Goal: Task Accomplishment & Management: Manage account settings

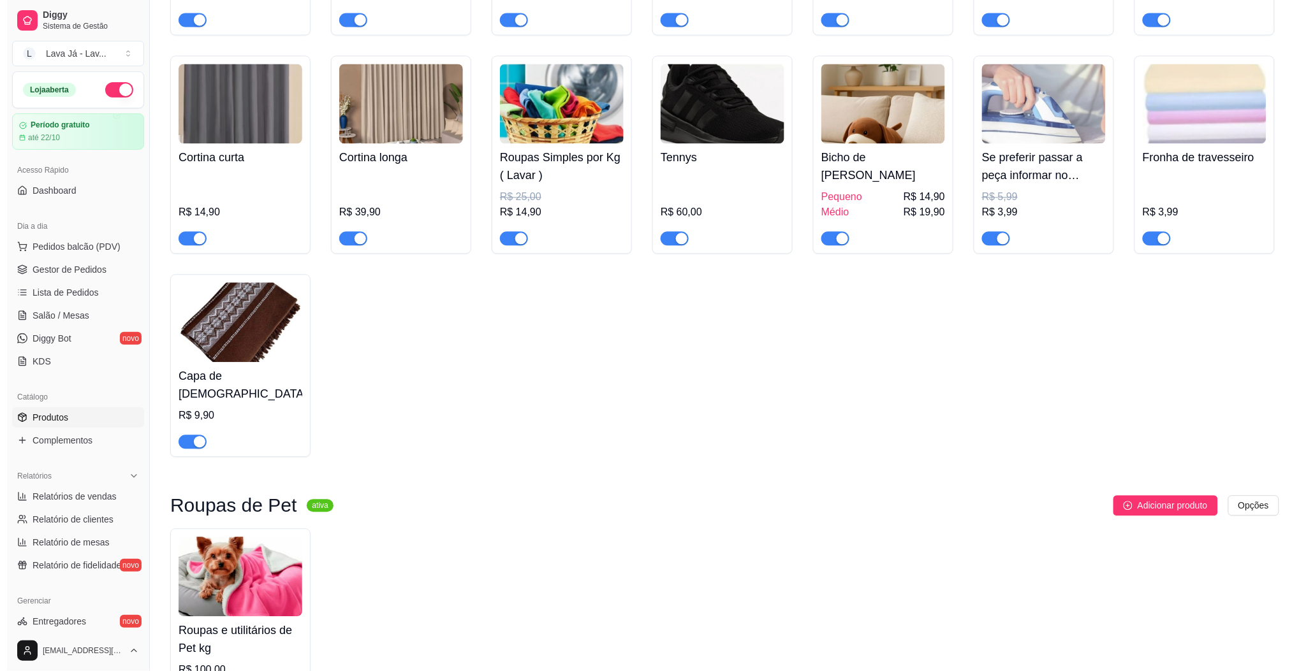
scroll to position [1068, 0]
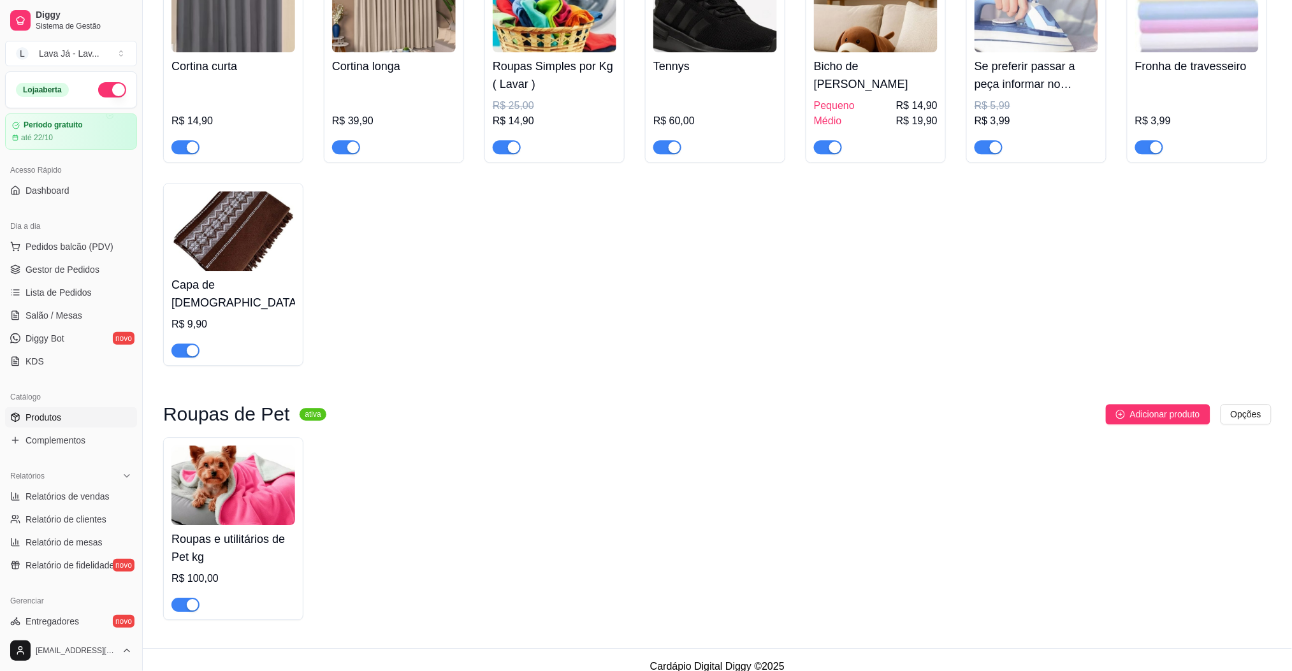
click at [222, 460] on img at bounding box center [233, 486] width 124 height 80
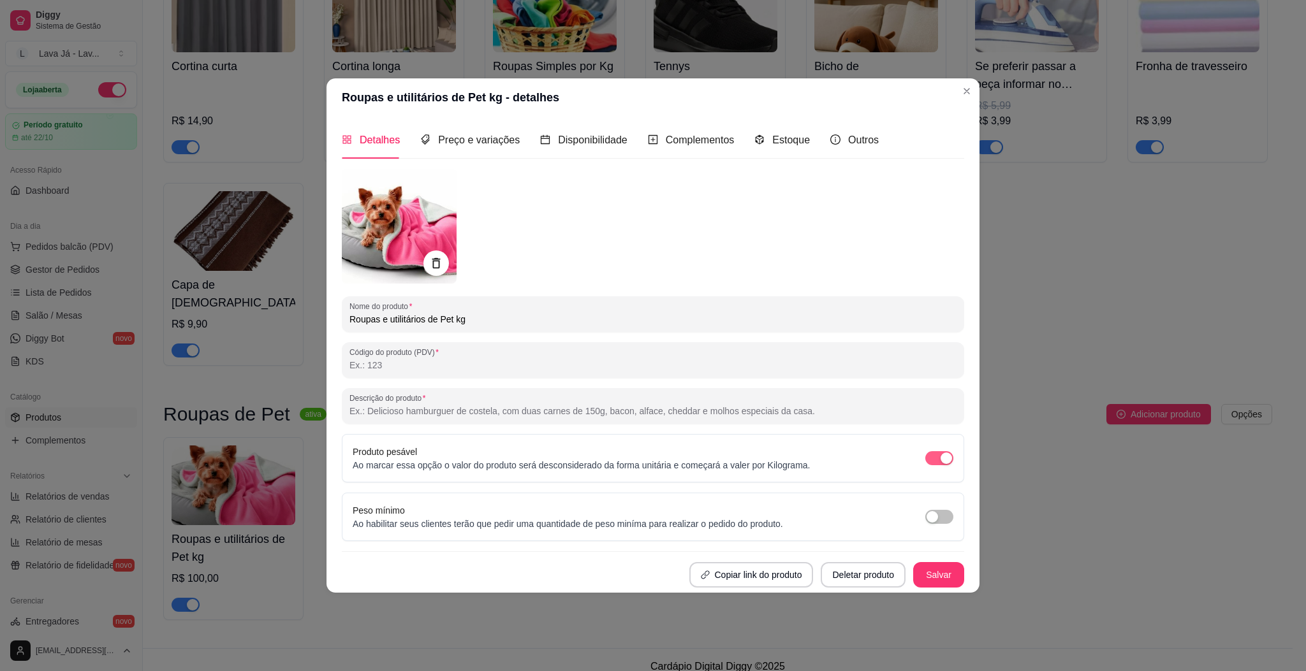
click at [929, 458] on span "button" at bounding box center [939, 458] width 28 height 14
click at [498, 323] on input "Roupas e utilitários de Pet kg" at bounding box center [652, 319] width 607 height 13
click at [495, 323] on input "Roupas e utilitários de Pet" at bounding box center [652, 319] width 607 height 13
type input "Roupas pequenas"
click at [462, 136] on span "Preço e variações" at bounding box center [479, 140] width 82 height 11
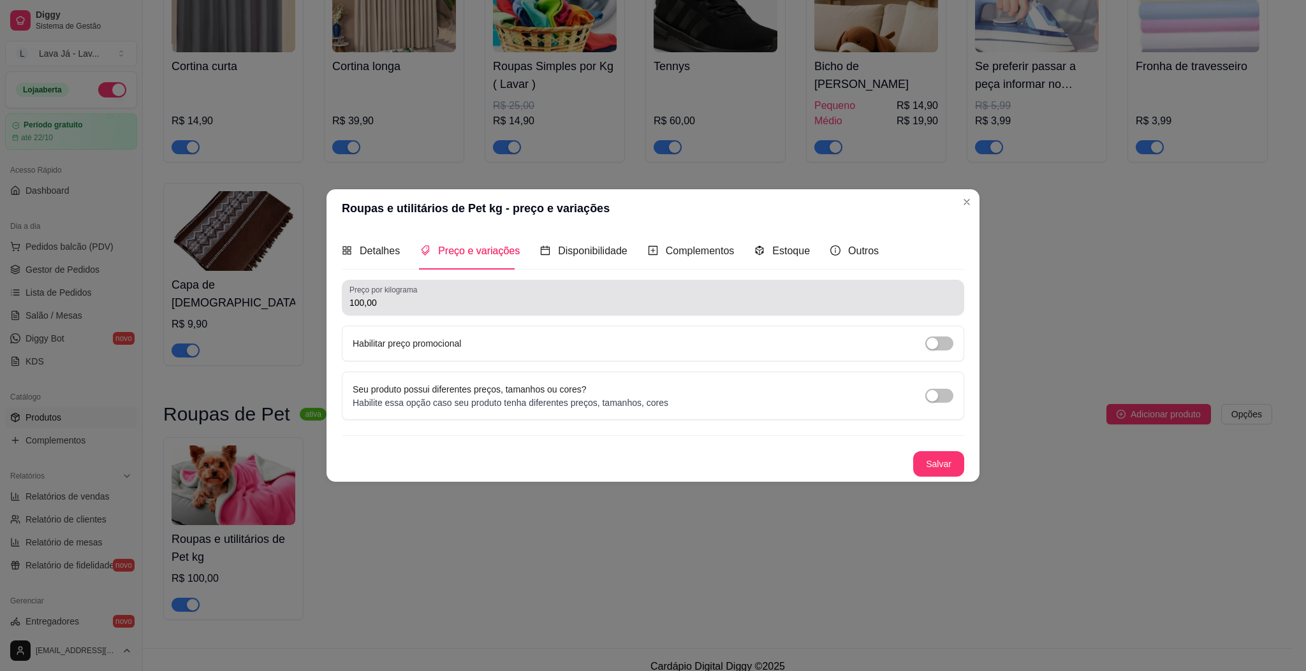
click at [402, 303] on input "100,00" at bounding box center [652, 302] width 607 height 13
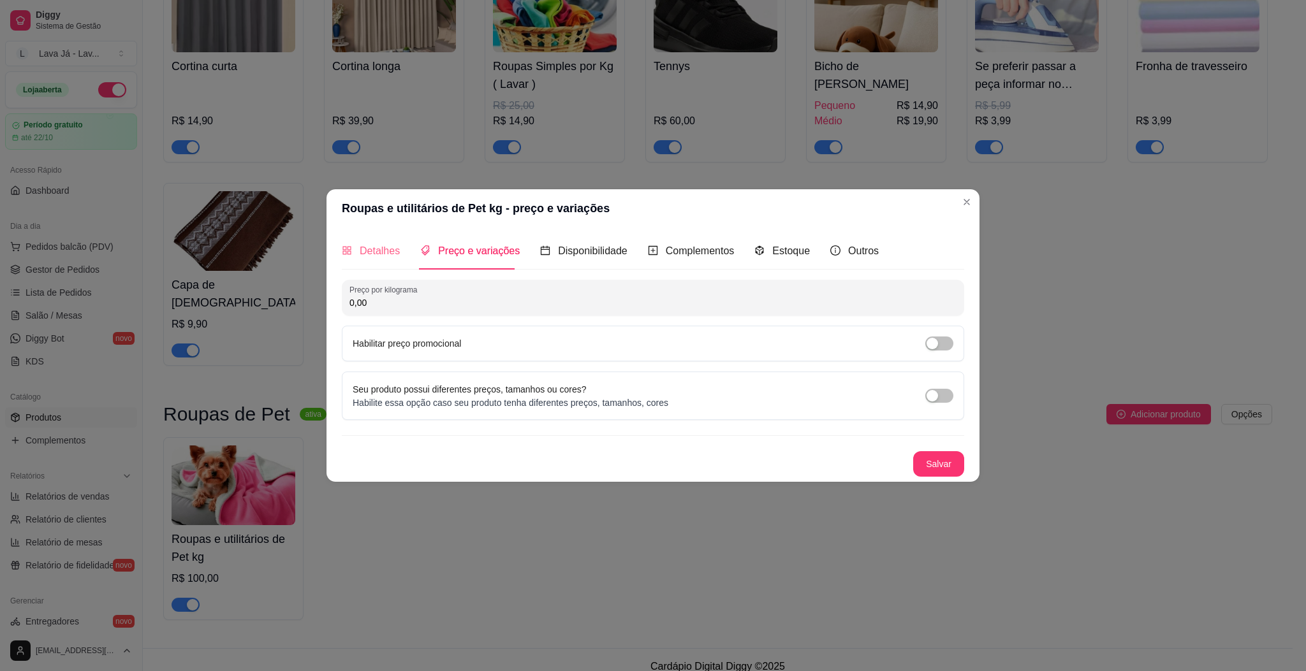
type input "0,00"
click at [396, 253] on span "Detalhes" at bounding box center [380, 250] width 40 height 11
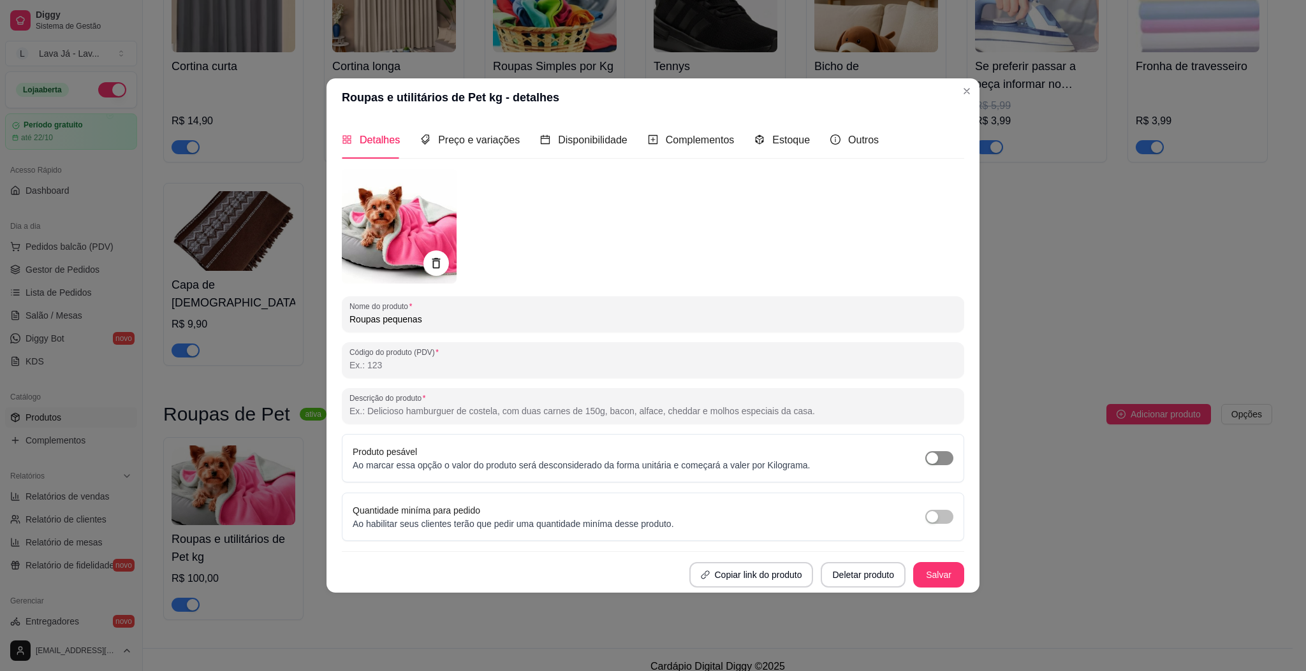
click at [936, 460] on div "button" at bounding box center [931, 458] width 11 height 11
click at [936, 460] on button "button" at bounding box center [939, 458] width 28 height 14
click at [439, 129] on div "Preço e variações" at bounding box center [469, 140] width 99 height 36
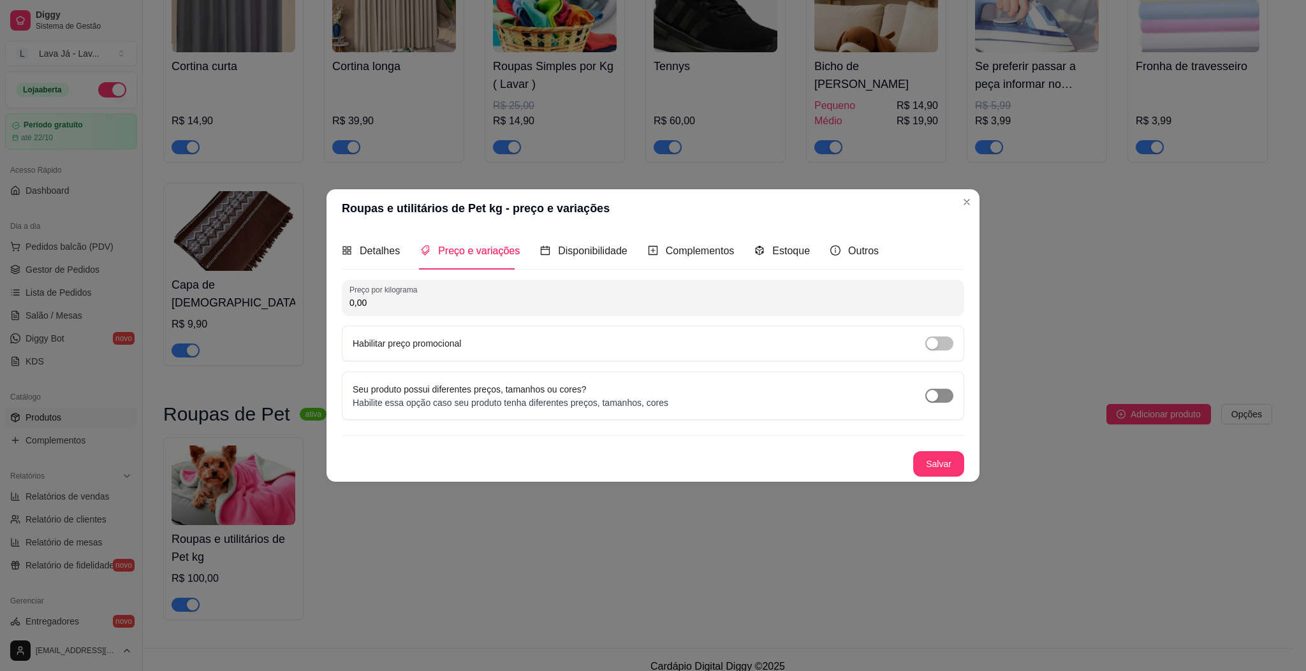
click at [944, 391] on span "button" at bounding box center [939, 396] width 28 height 14
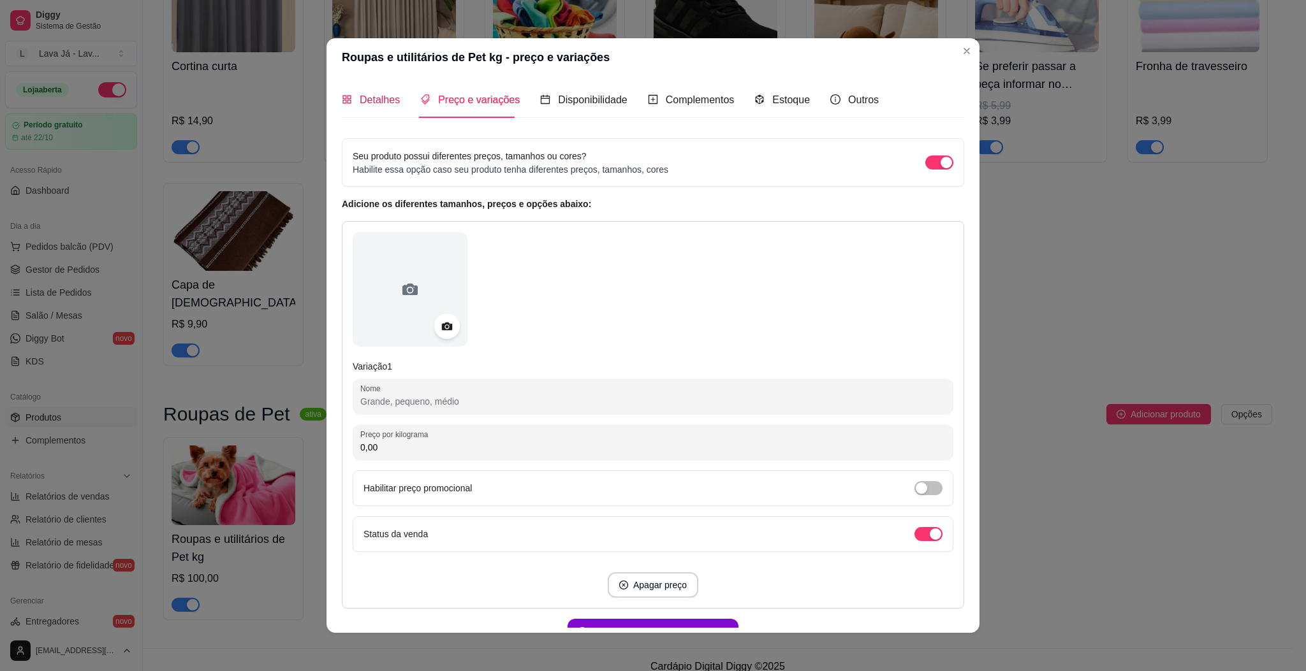
click at [370, 94] on span "Detalhes" at bounding box center [380, 99] width 40 height 11
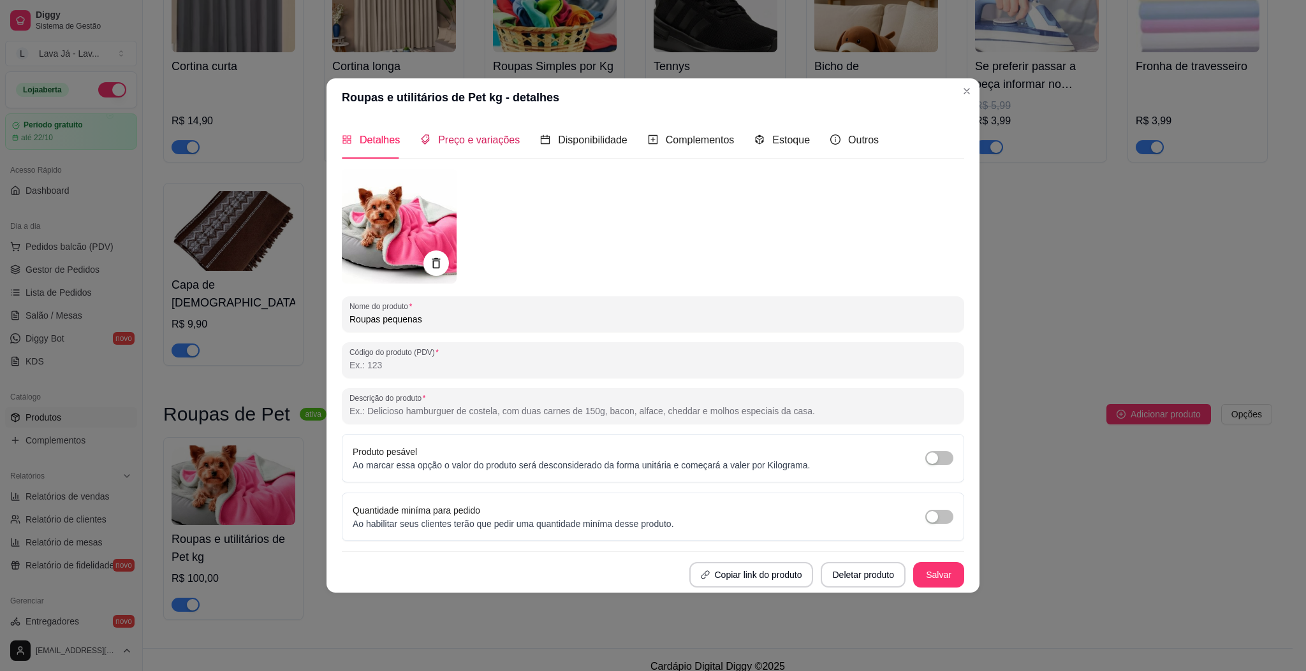
click at [478, 135] on span "Preço e variações" at bounding box center [479, 140] width 82 height 11
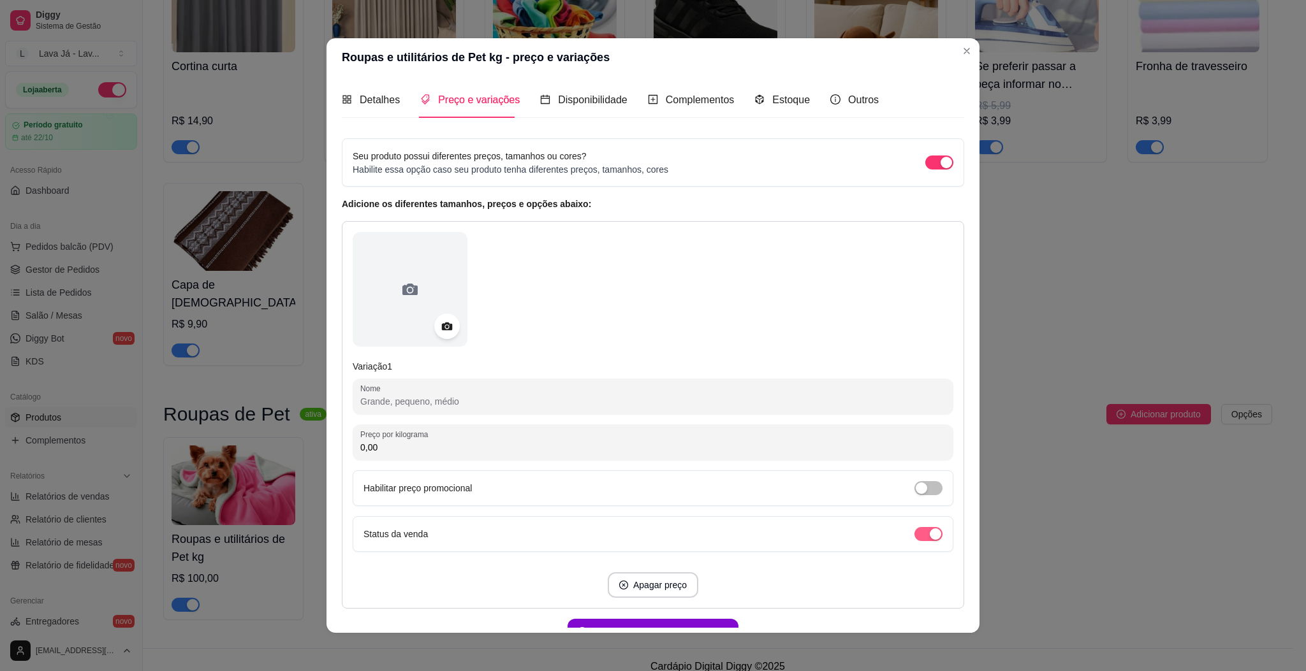
click at [914, 532] on span "button" at bounding box center [928, 534] width 28 height 14
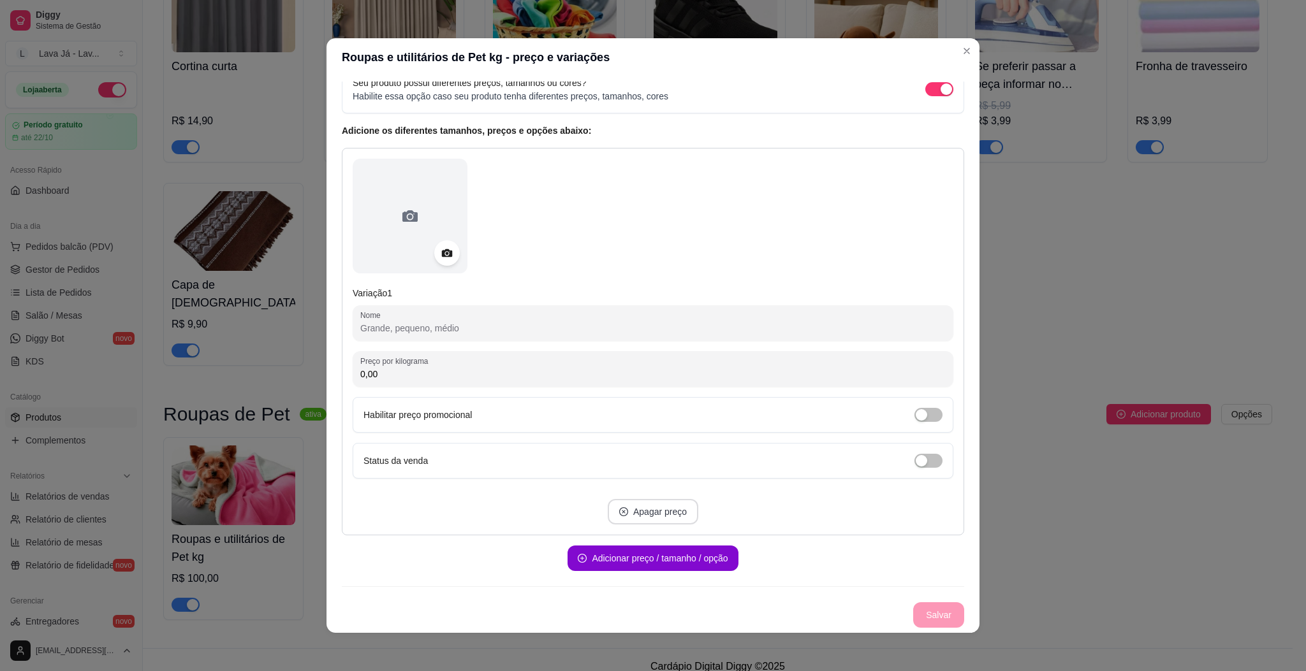
scroll to position [0, 0]
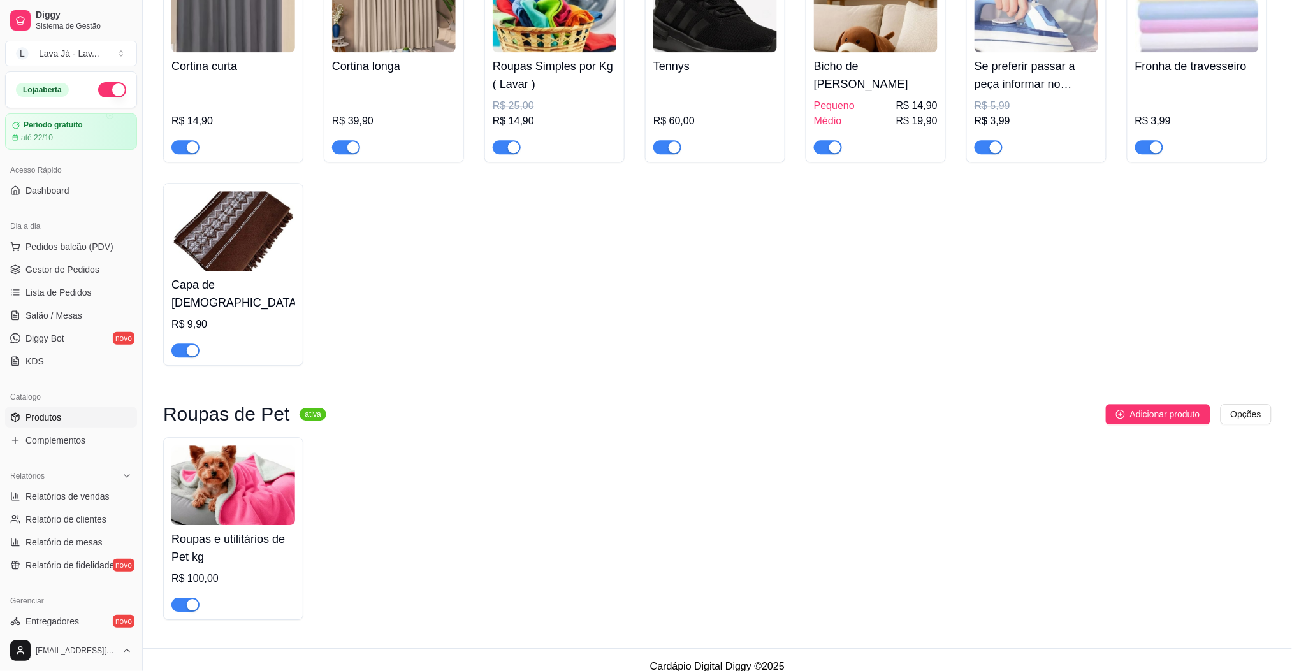
click at [247, 480] on img at bounding box center [233, 486] width 124 height 80
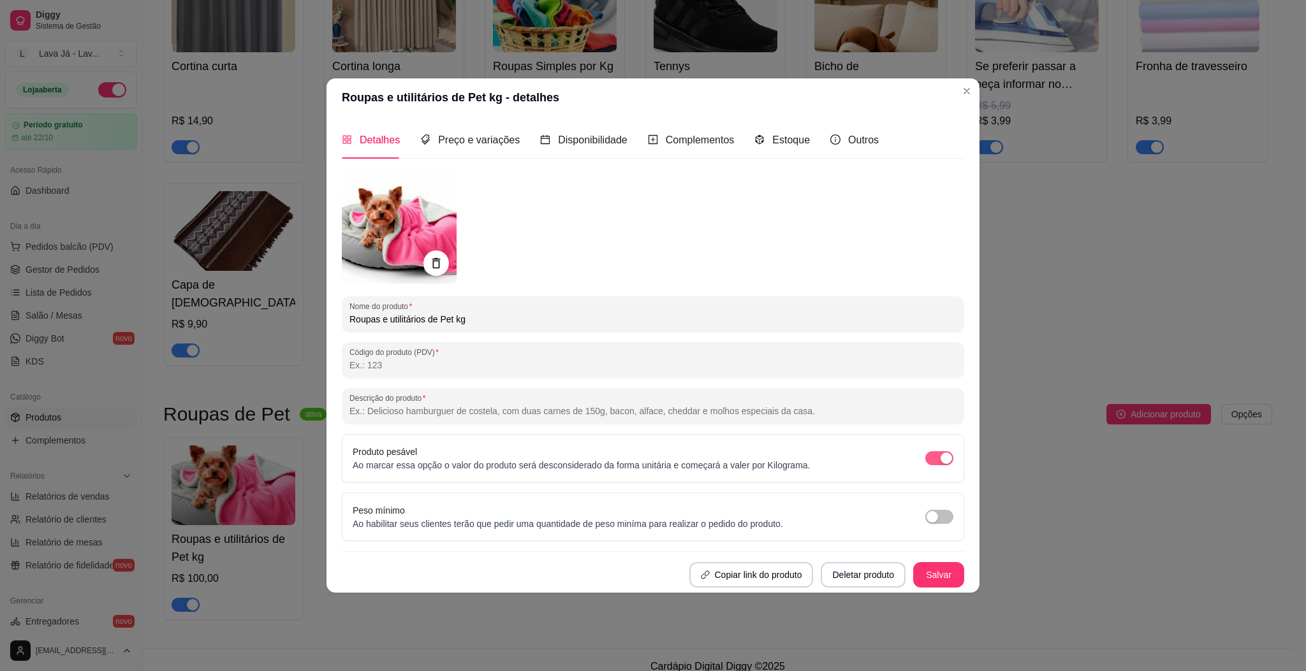
click at [935, 460] on span "button" at bounding box center [939, 458] width 28 height 14
drag, startPoint x: 466, startPoint y: 128, endPoint x: 471, endPoint y: 134, distance: 7.7
click at [472, 132] on div "Preço e variações" at bounding box center [469, 140] width 99 height 36
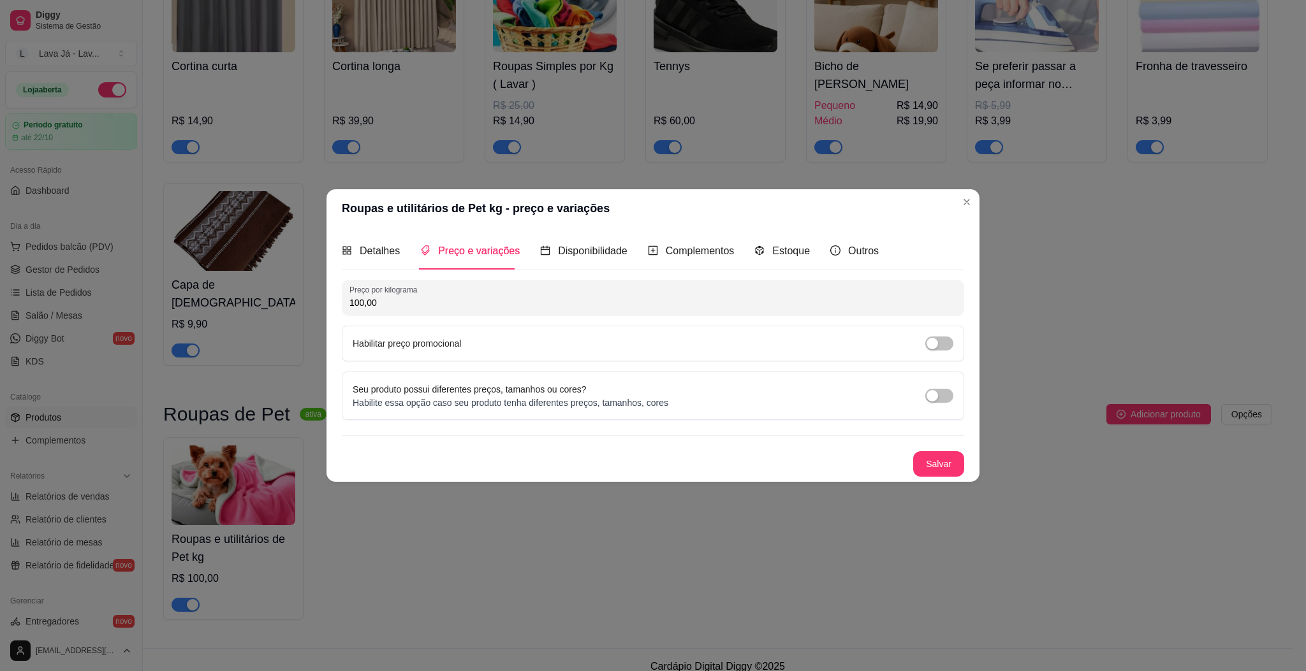
click at [437, 316] on div "Preço por kilograma 100,00 Habilitar preço promocional" at bounding box center [653, 321] width 622 height 82
click at [436, 305] on input "100,00" at bounding box center [652, 302] width 607 height 13
type input "0,01"
click at [388, 251] on span "Detalhes" at bounding box center [380, 250] width 40 height 11
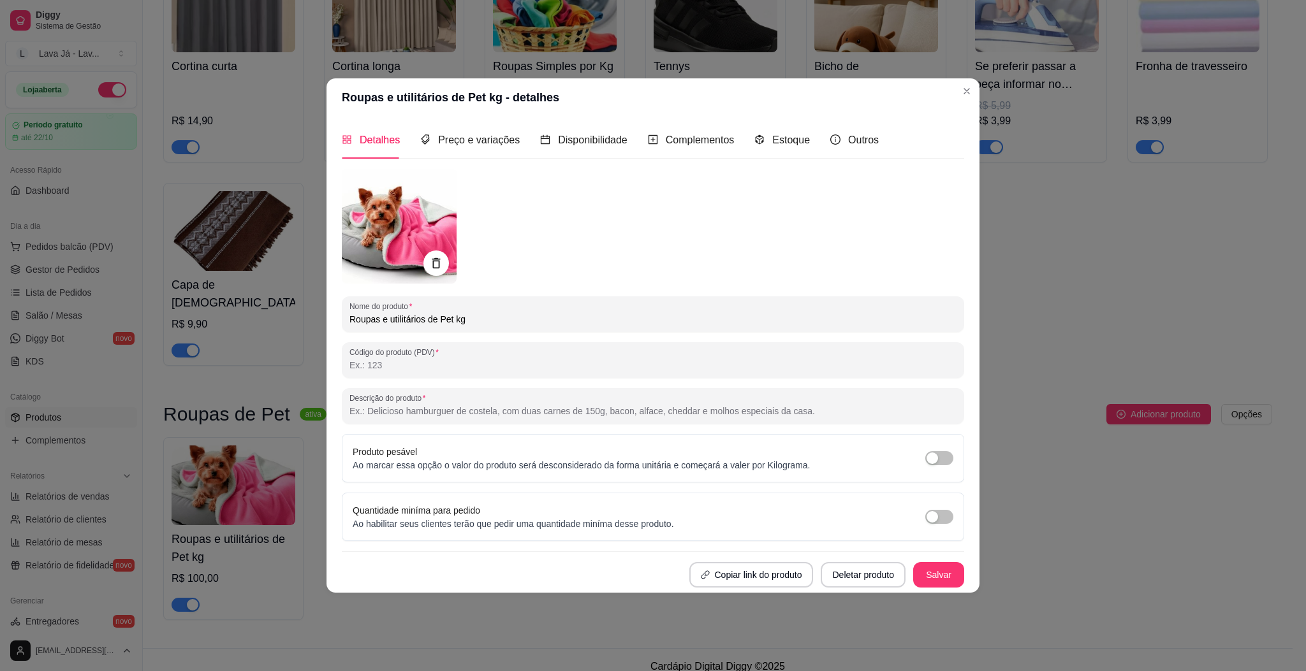
click at [479, 320] on input "Roupas e utilitários de Pet kg" at bounding box center [652, 319] width 607 height 13
type input "Roupas pquenas"
click at [942, 571] on button "Salvar" at bounding box center [938, 574] width 51 height 25
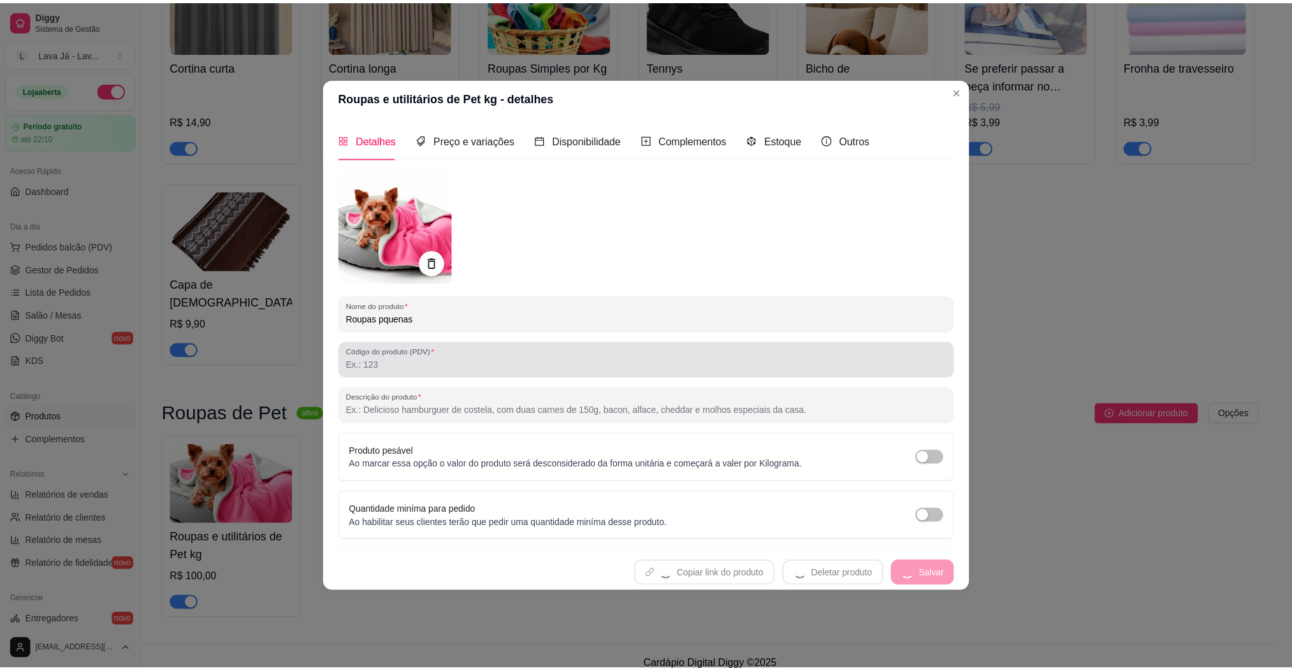
scroll to position [1051, 0]
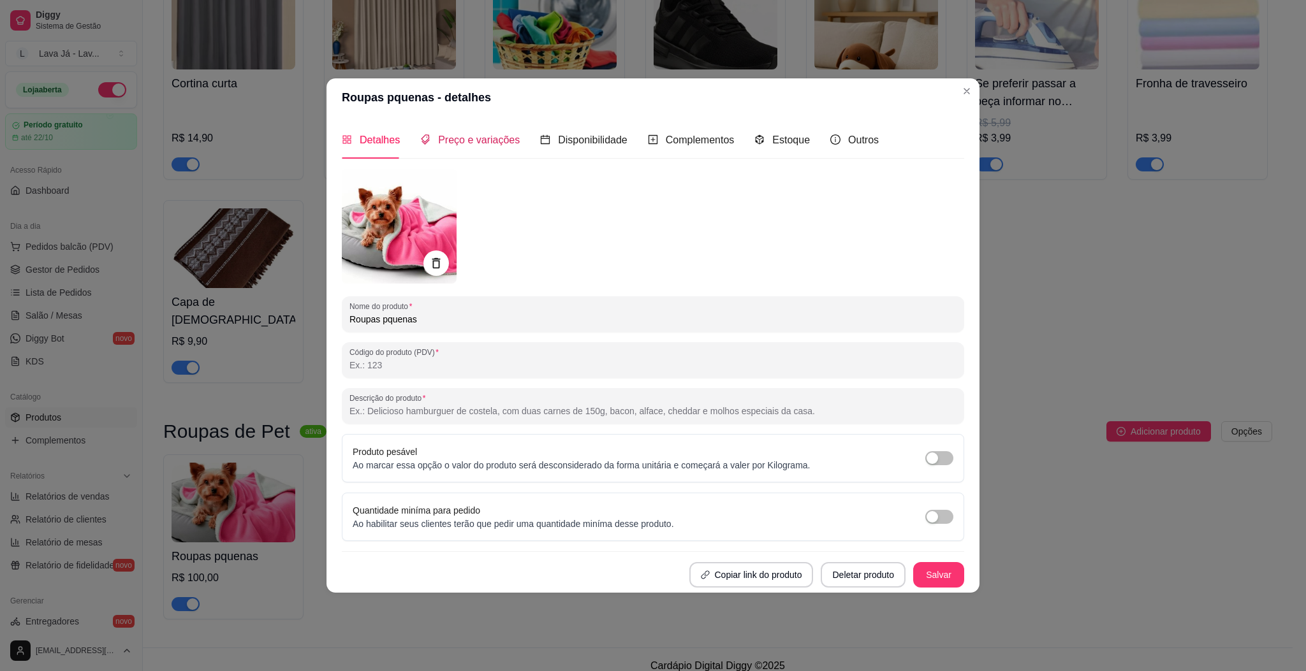
click at [470, 144] on span "Preço e variações" at bounding box center [479, 140] width 82 height 11
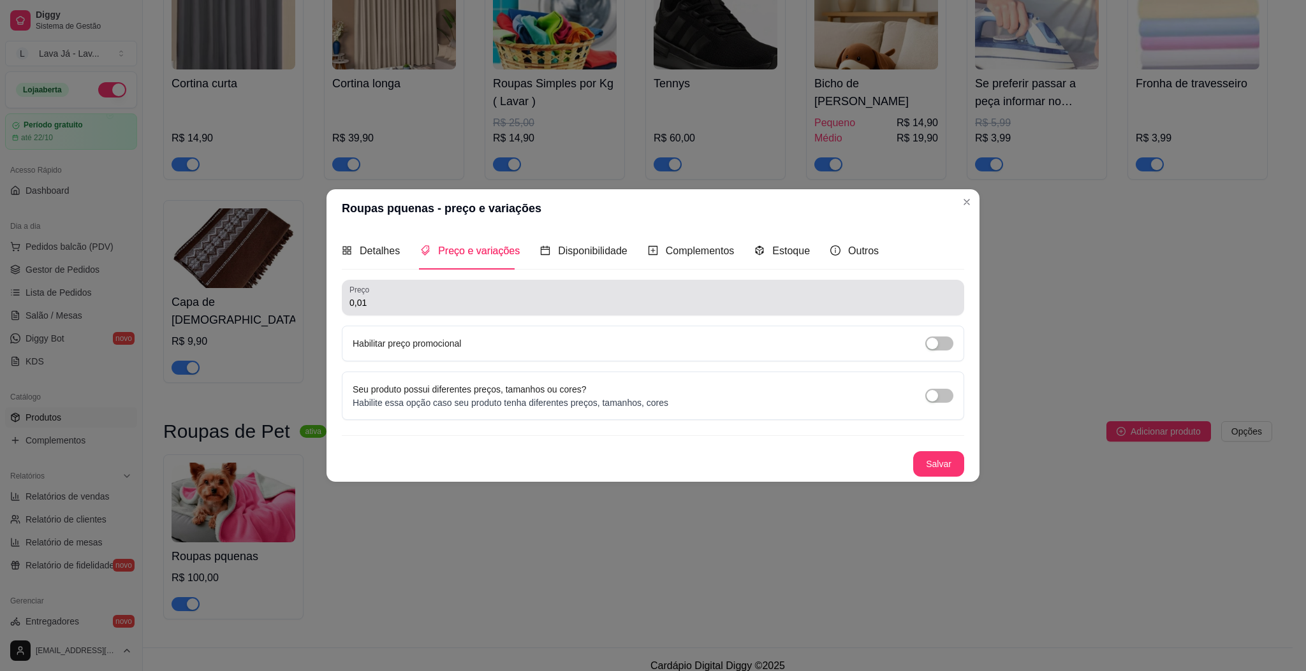
click at [444, 302] on input "0,01" at bounding box center [652, 302] width 607 height 13
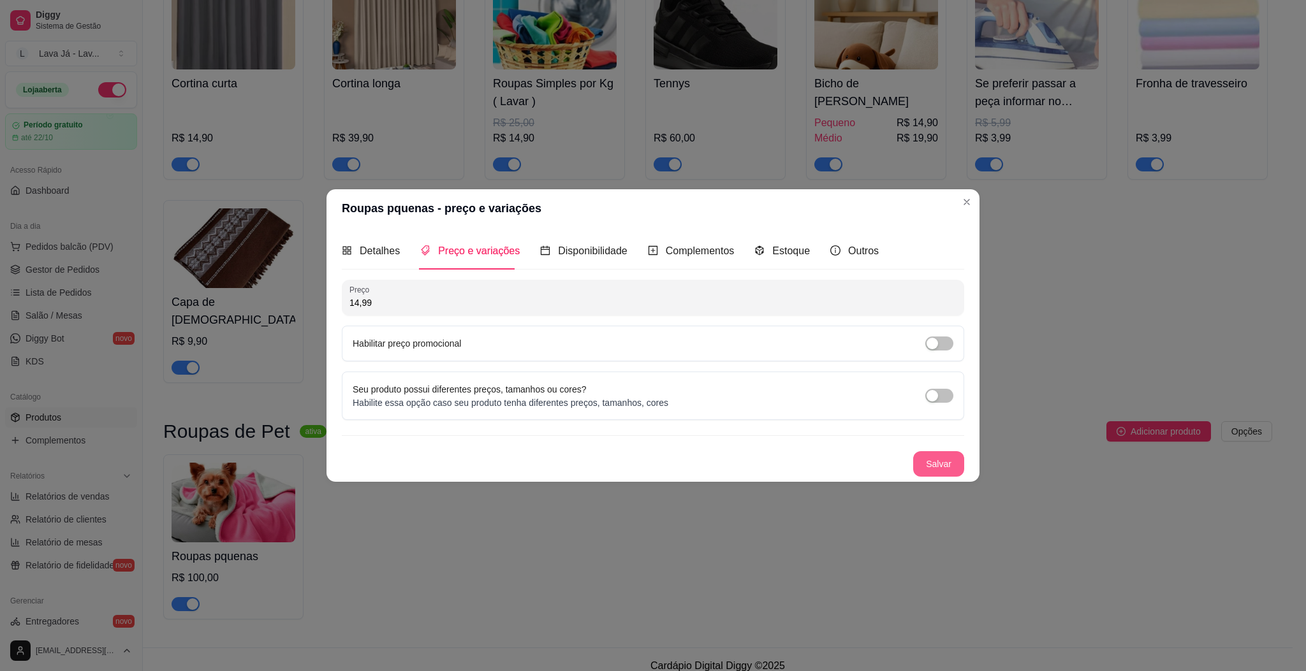
type input "14,99"
click at [934, 471] on button "Salvar" at bounding box center [938, 463] width 50 height 25
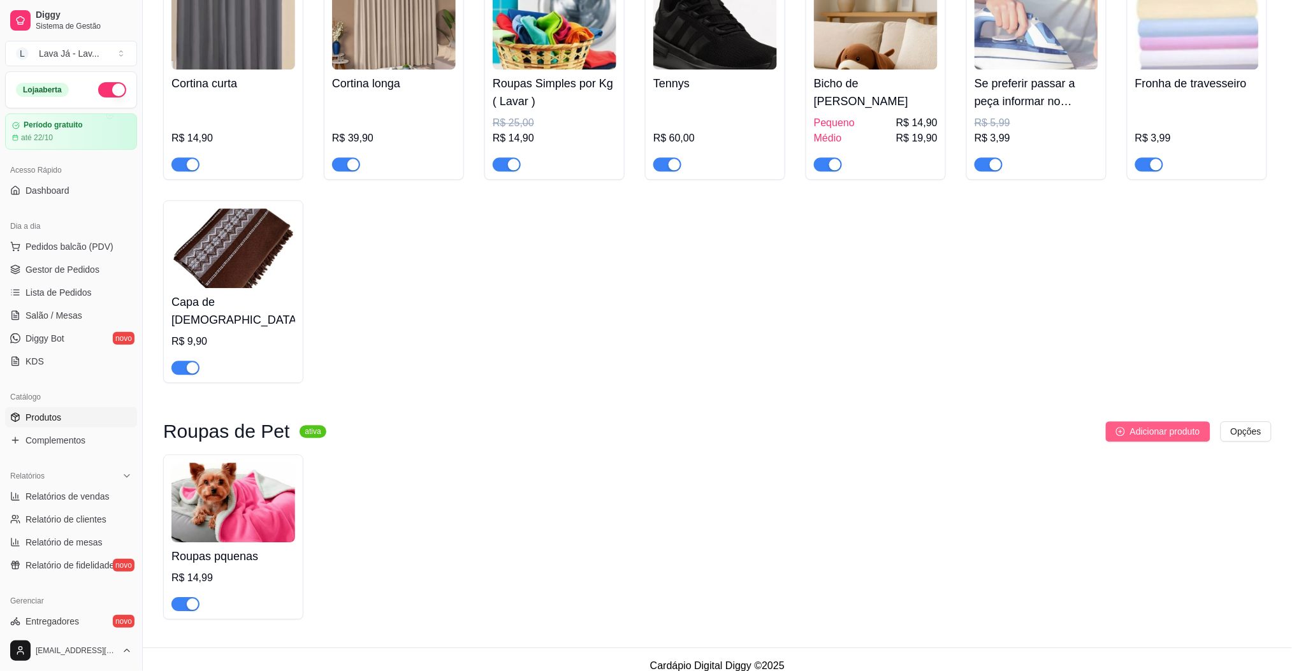
click at [1157, 425] on span "Adicionar produto" at bounding box center [1165, 432] width 70 height 14
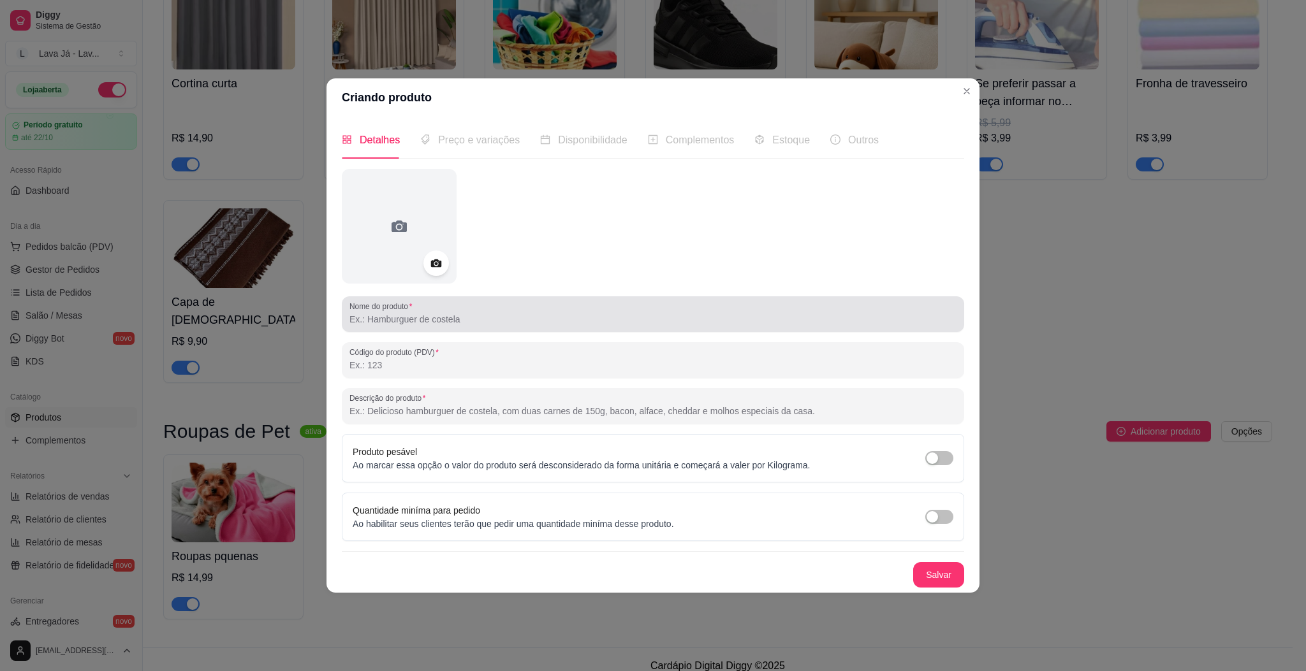
click at [470, 321] on input "Nome do produto" at bounding box center [652, 319] width 607 height 13
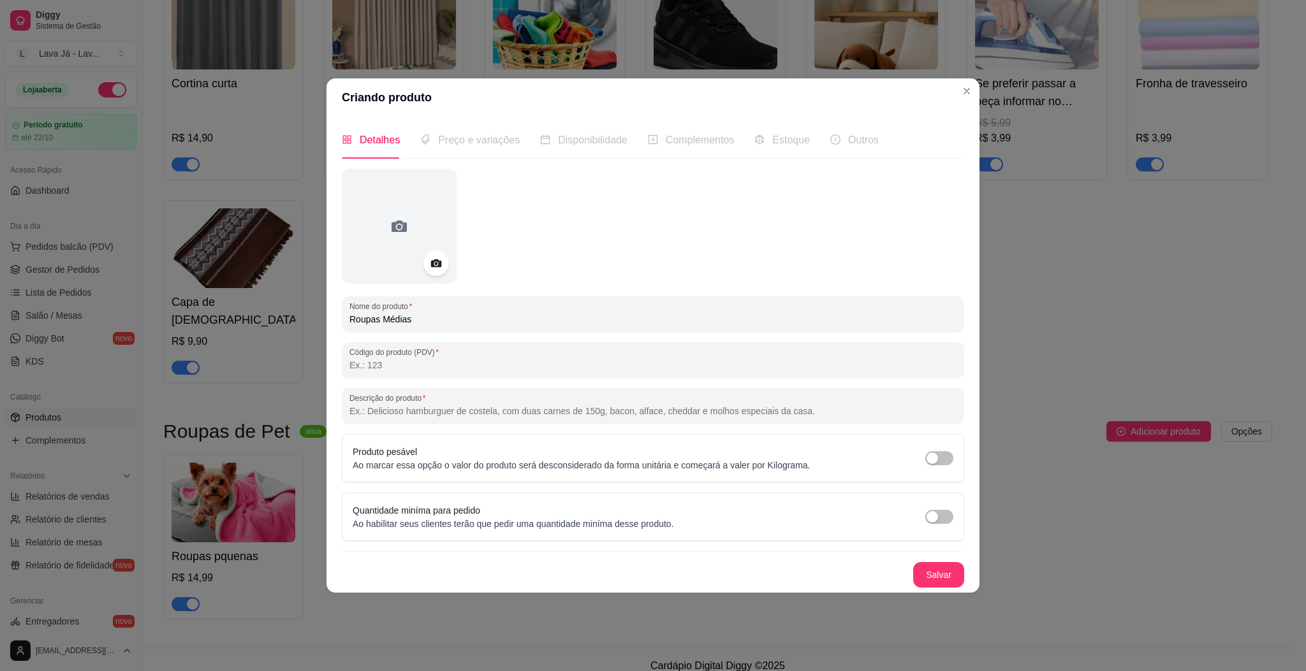
type input "Roupas Médias"
click at [508, 213] on div at bounding box center [653, 226] width 622 height 115
click at [929, 585] on button "Salvar" at bounding box center [938, 574] width 51 height 25
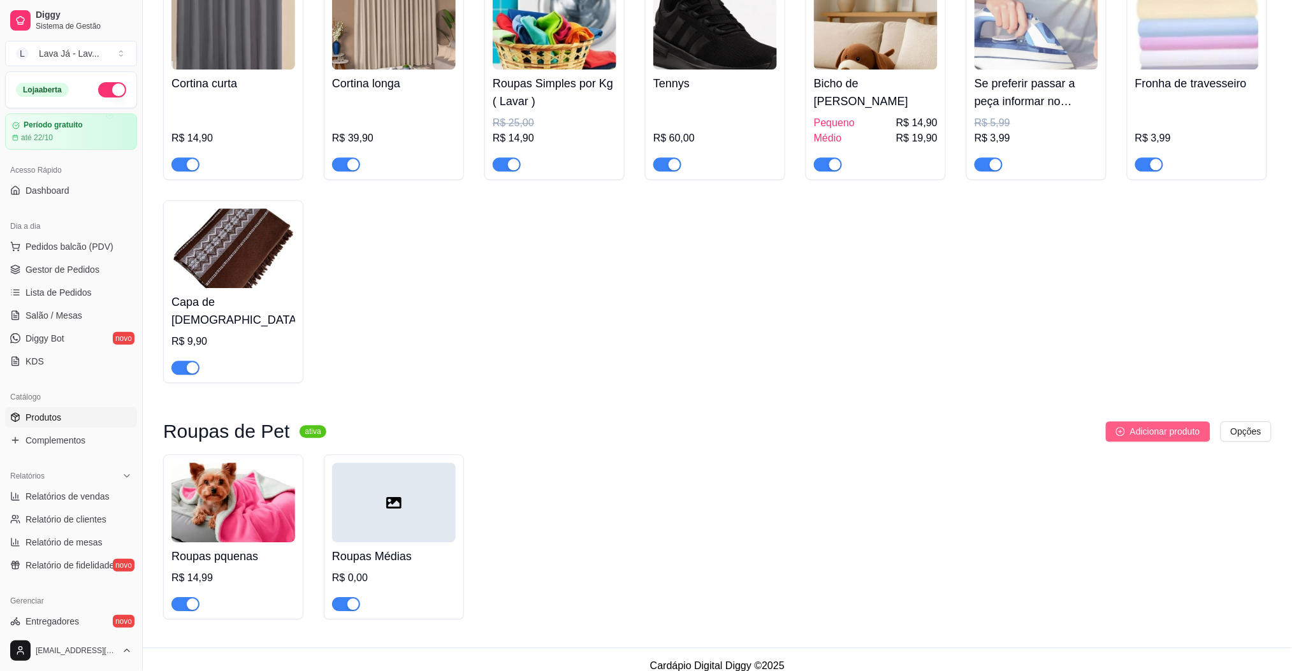
click at [1169, 425] on span "Adicionar produto" at bounding box center [1165, 432] width 70 height 14
click at [98, 85] on button "button" at bounding box center [112, 89] width 28 height 15
click at [1175, 425] on span "Adicionar produto" at bounding box center [1165, 432] width 70 height 14
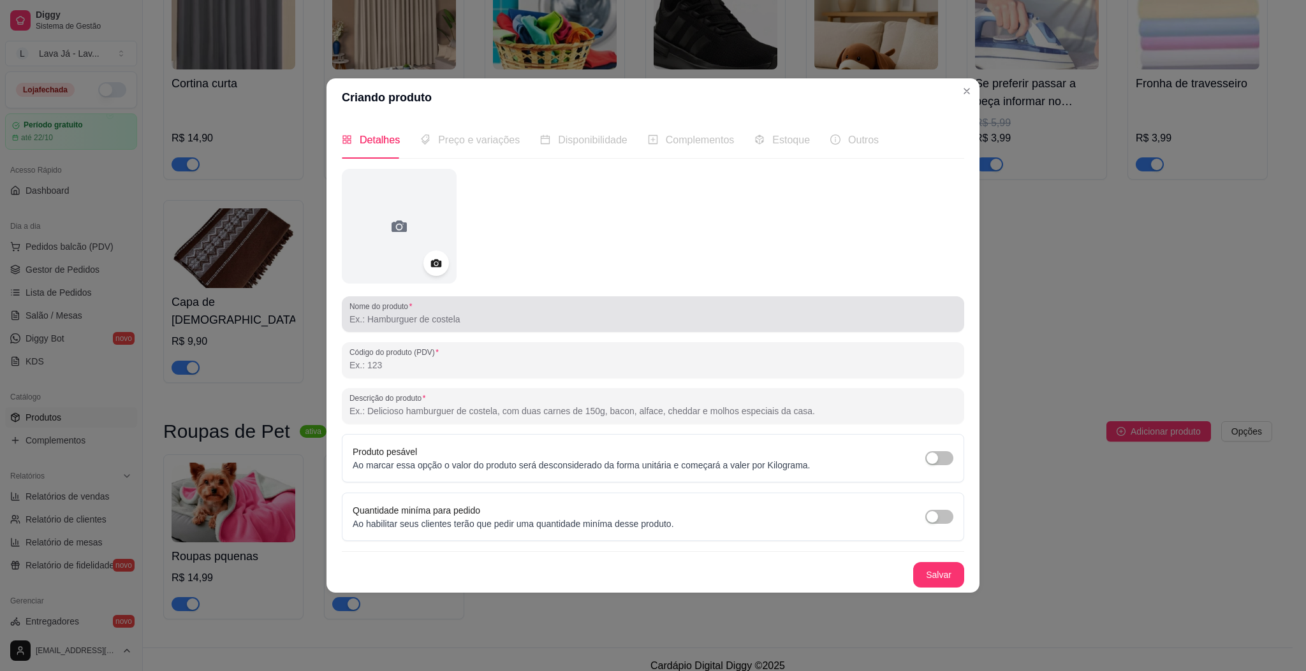
click at [441, 320] on input "Nome do produto" at bounding box center [652, 319] width 607 height 13
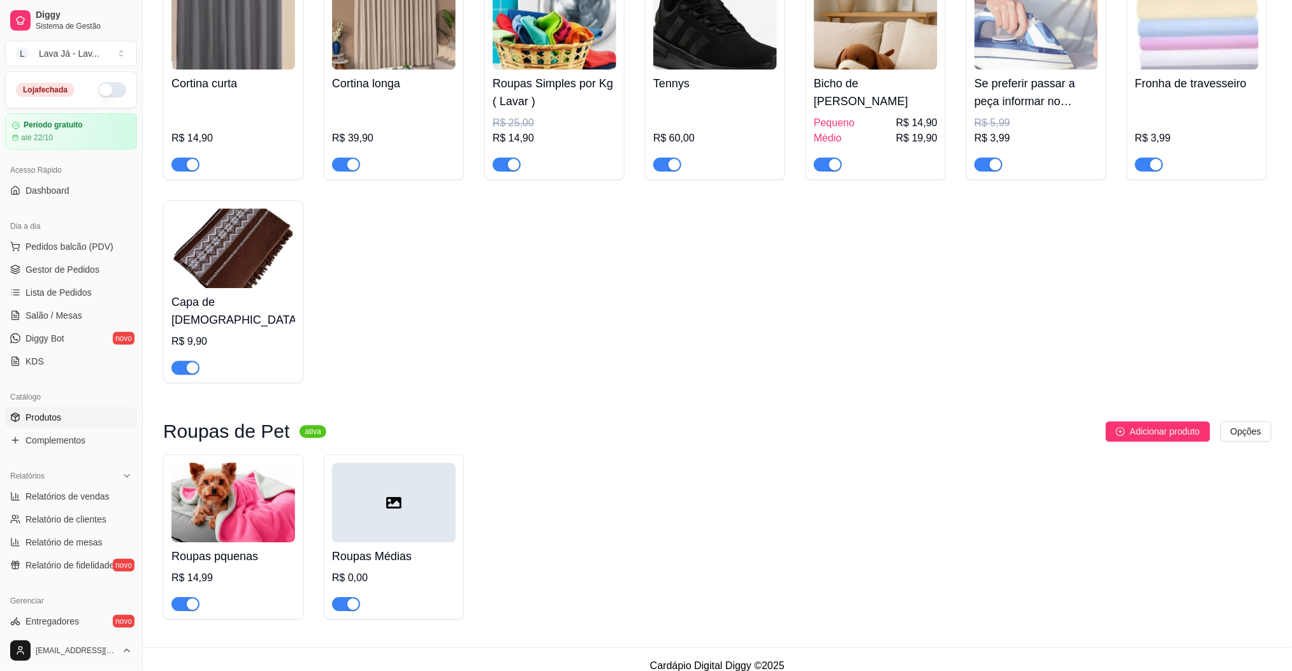
click at [235, 467] on img at bounding box center [233, 503] width 124 height 80
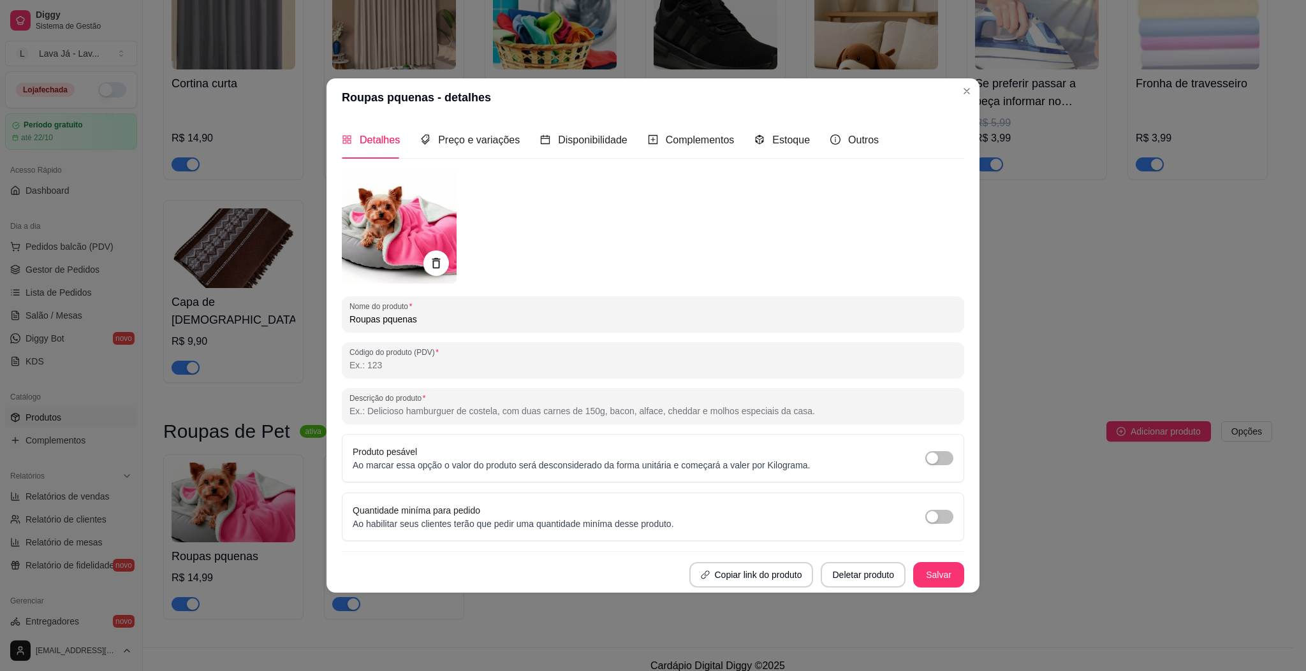
click at [451, 317] on input "Roupas pquenas" at bounding box center [652, 319] width 607 height 13
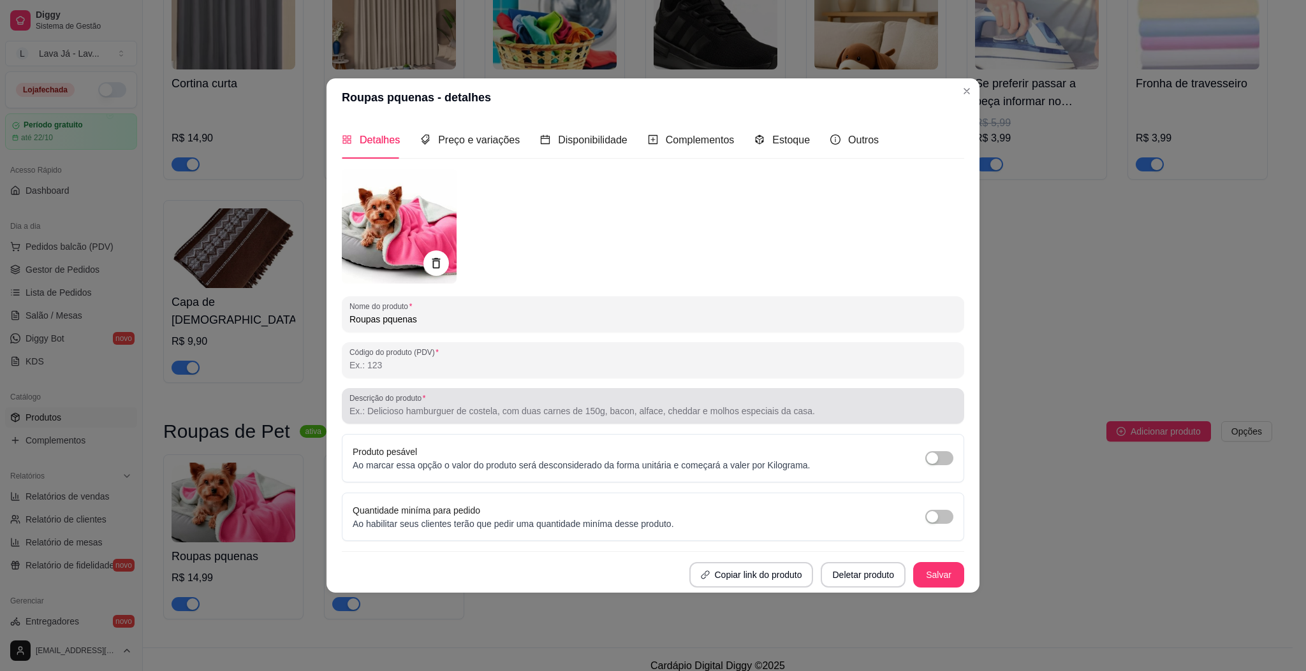
type input "Roupas pquenas"
click at [450, 408] on input "Descrição do produto" at bounding box center [652, 411] width 607 height 13
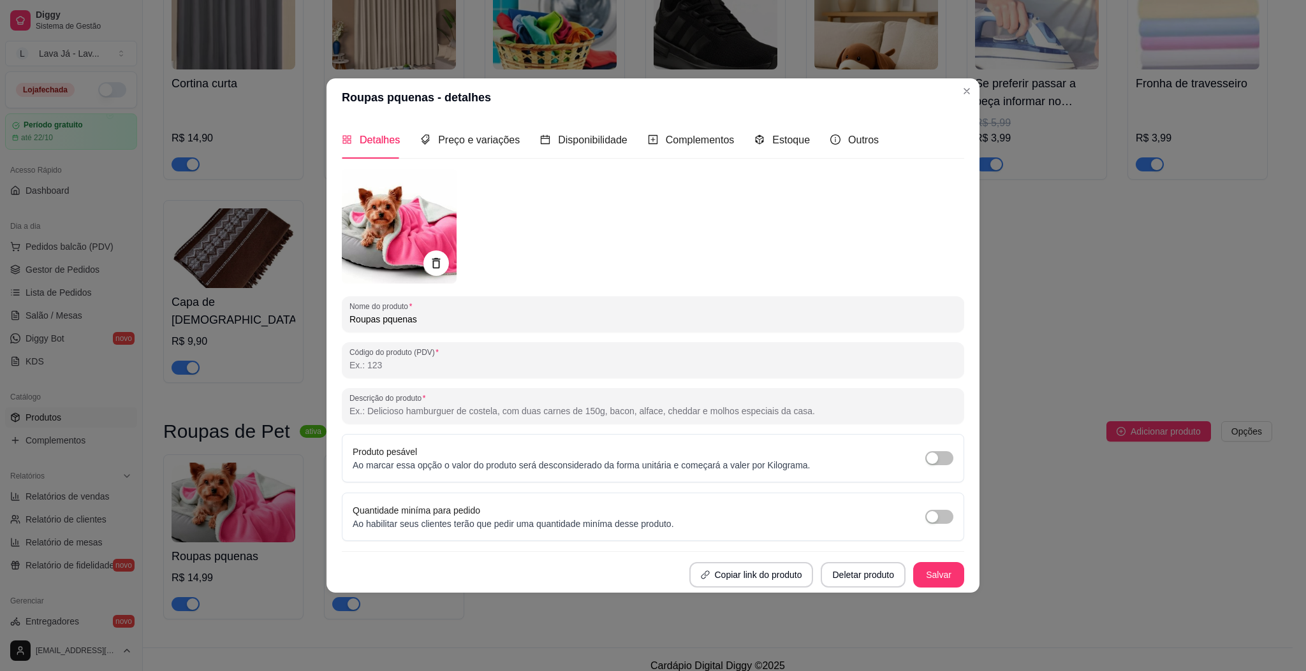
paste input "Camisetas, vestidos pequenos"
type input "Camisetas, vestidos pequenos"
click at [939, 576] on button "Salvar" at bounding box center [938, 574] width 51 height 25
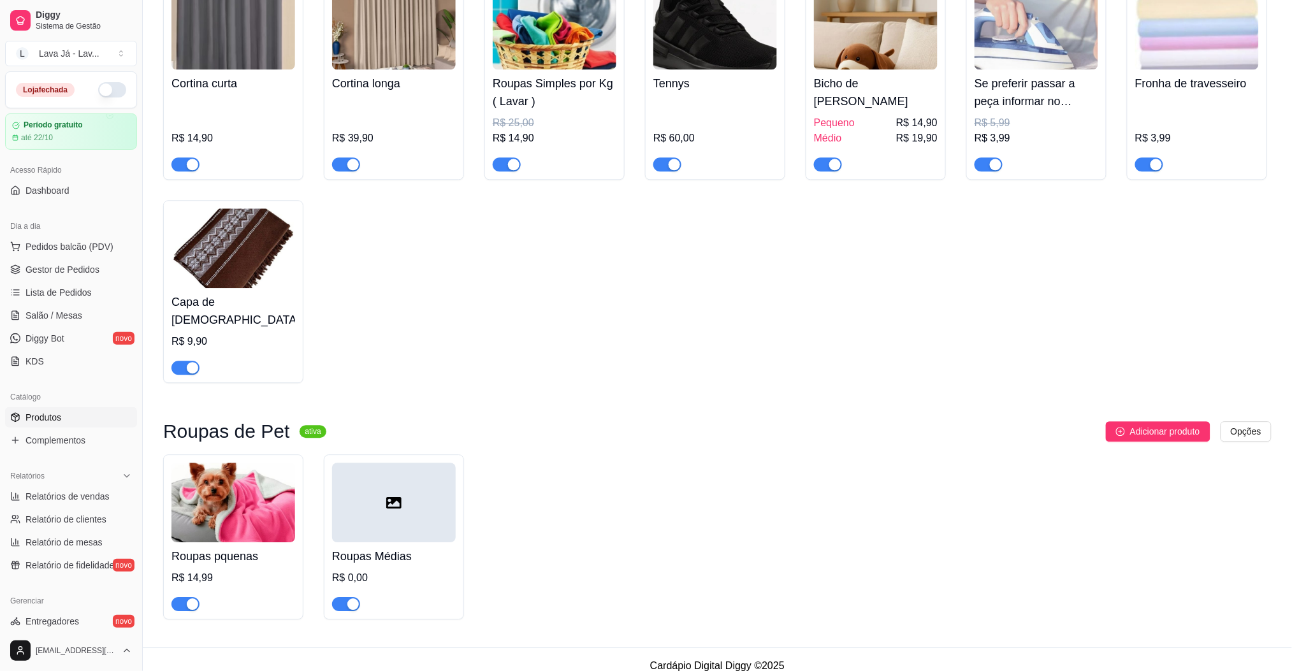
click at [394, 509] on div at bounding box center [394, 503] width 124 height 80
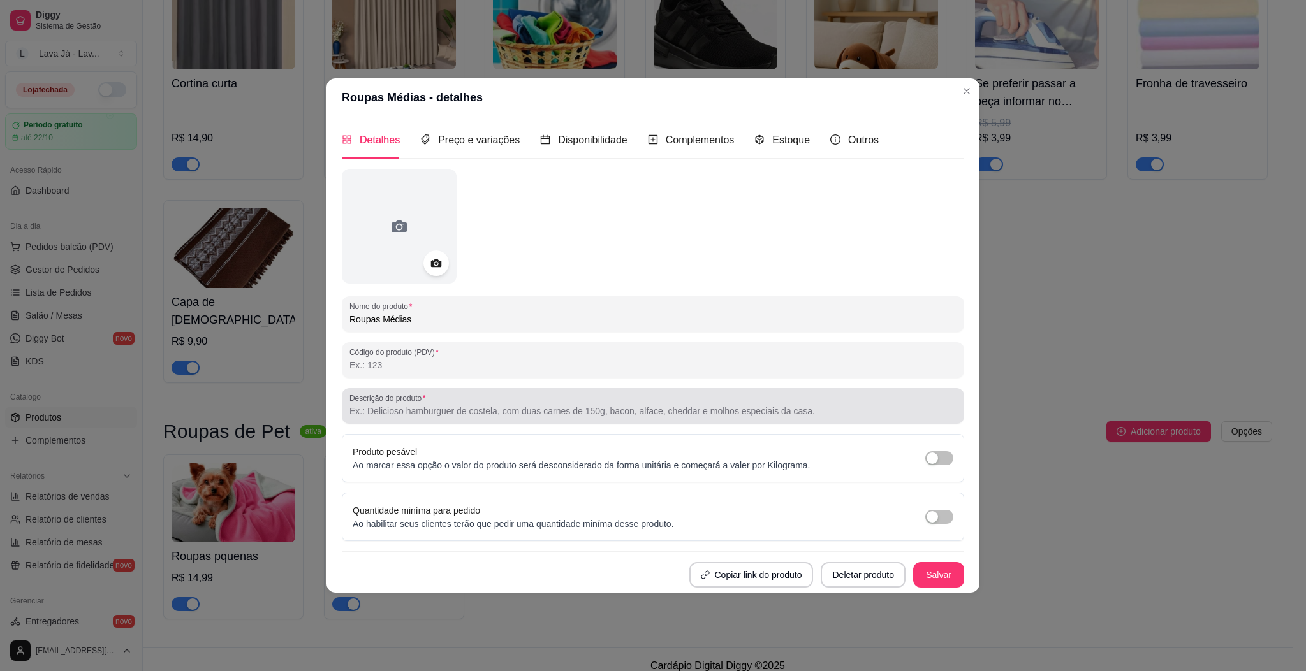
click at [428, 401] on label "Descrição do produto" at bounding box center [389, 398] width 80 height 11
click at [428, 405] on input "Descrição do produto" at bounding box center [652, 411] width 607 height 13
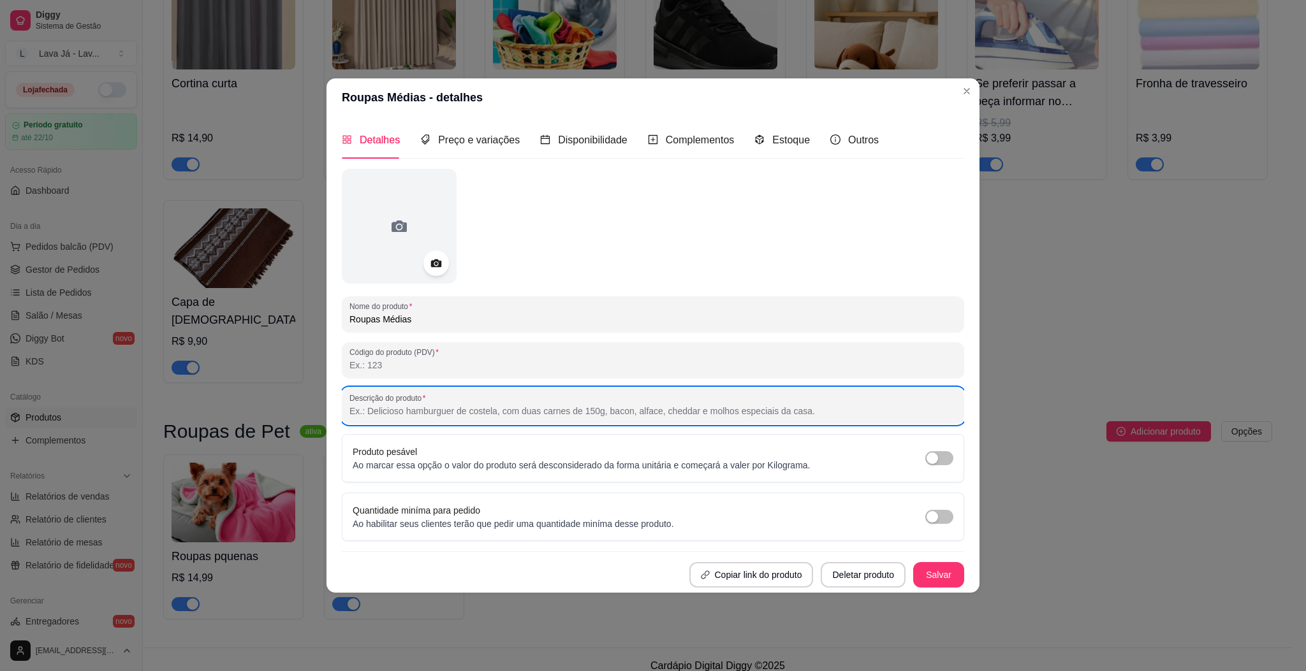
paste input "Suéteres, jaquetas pequenas/médias"
type input "Suéteres, jaquetas pequenas/médias"
click at [939, 572] on button "Salvar" at bounding box center [938, 574] width 51 height 25
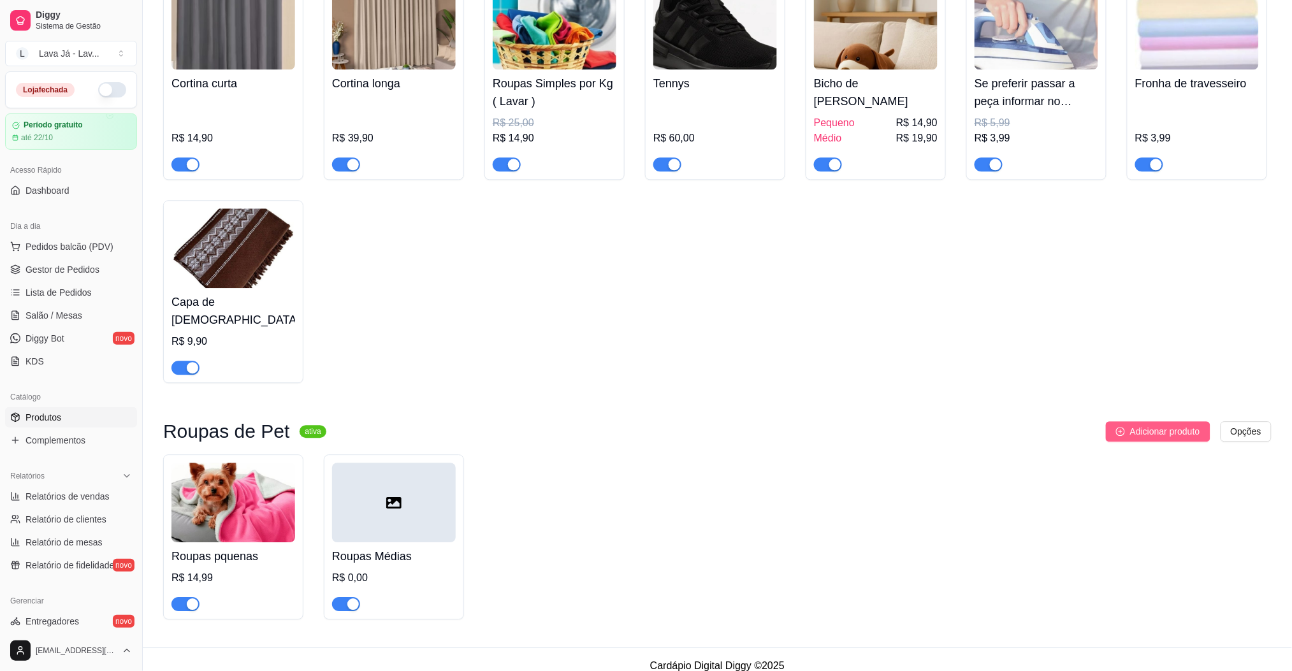
click at [1153, 425] on span "Adicionar produto" at bounding box center [1165, 432] width 70 height 14
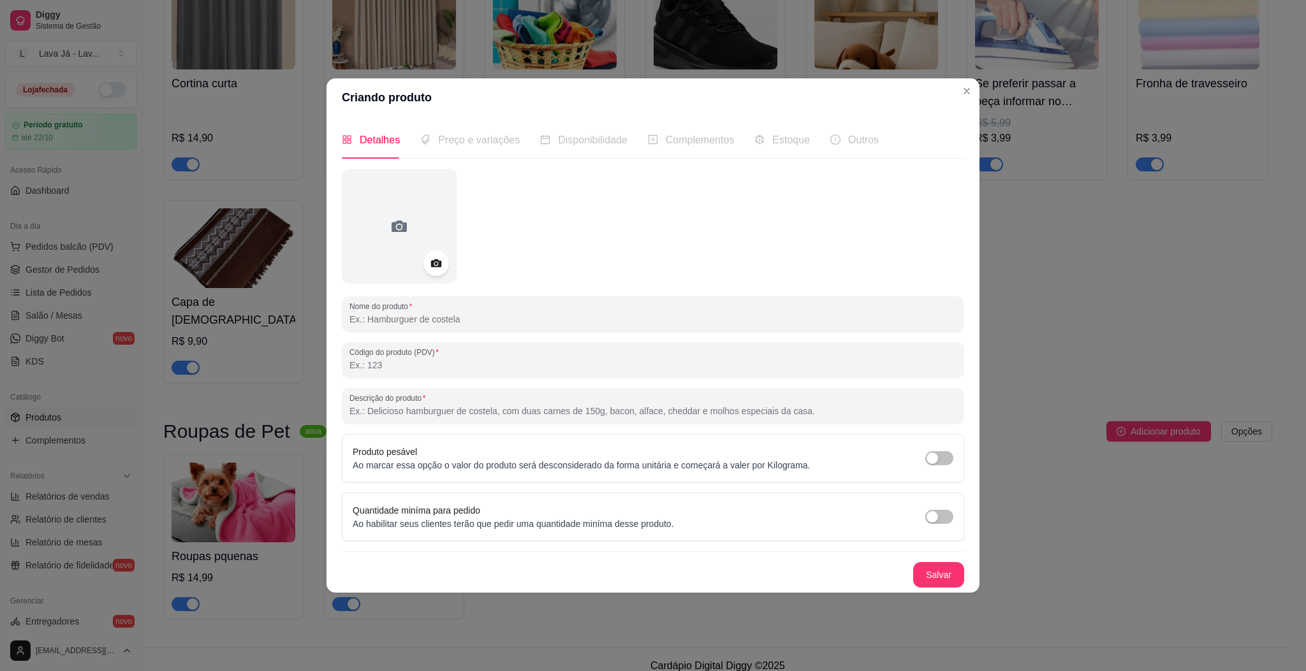
click at [476, 314] on input "Nome do produto" at bounding box center [652, 319] width 607 height 13
type input "Roupas grandes"
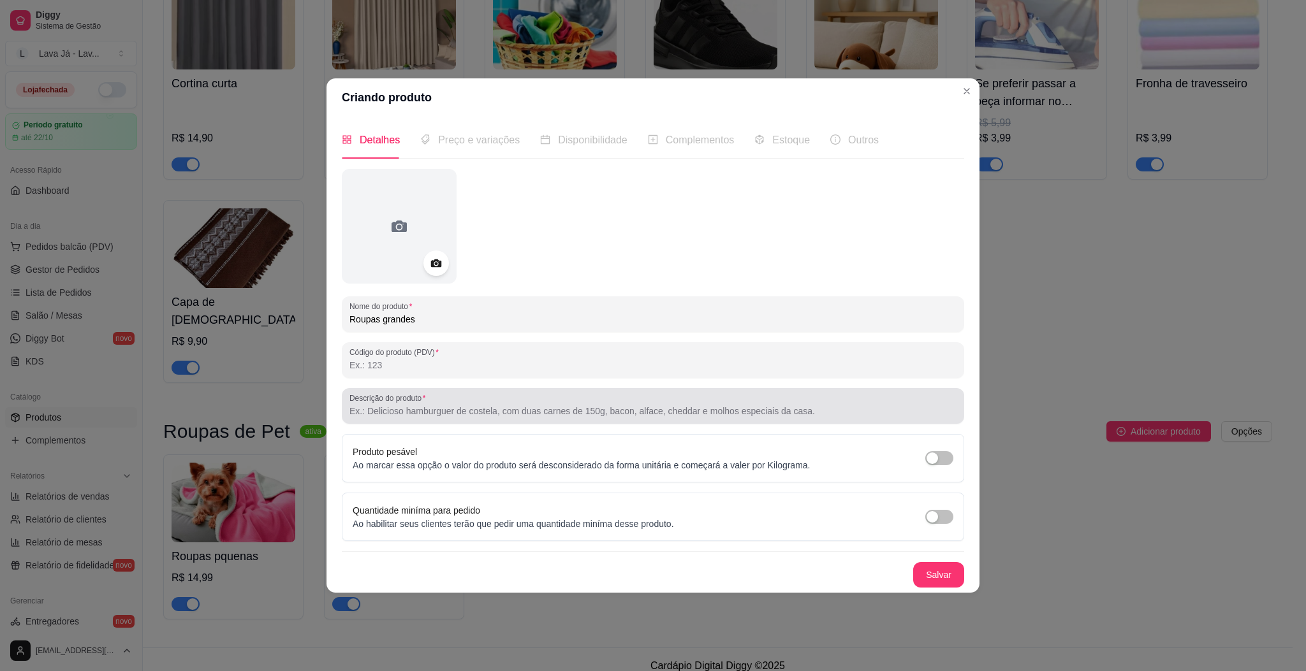
click at [407, 413] on input "Descrição do produto" at bounding box center [652, 411] width 607 height 13
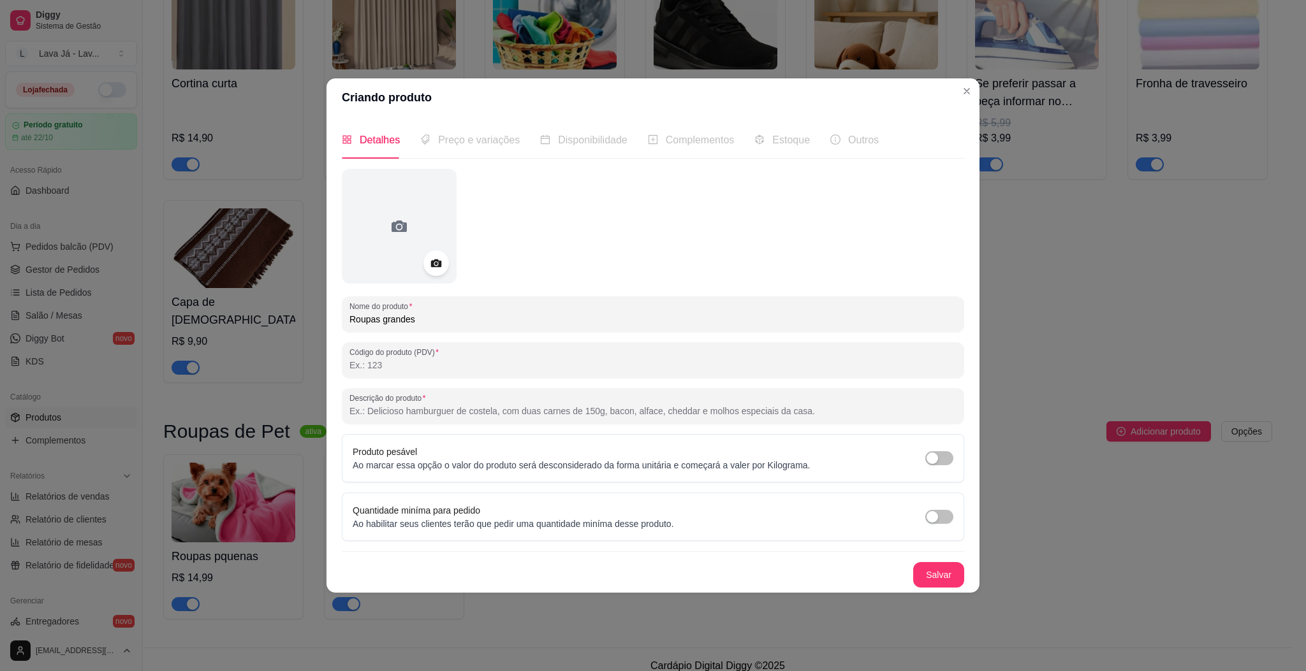
paste input "Casacos grandes, roupões"
type input "Casacos grandes, roupões"
click at [950, 575] on button "Salvar" at bounding box center [938, 574] width 51 height 25
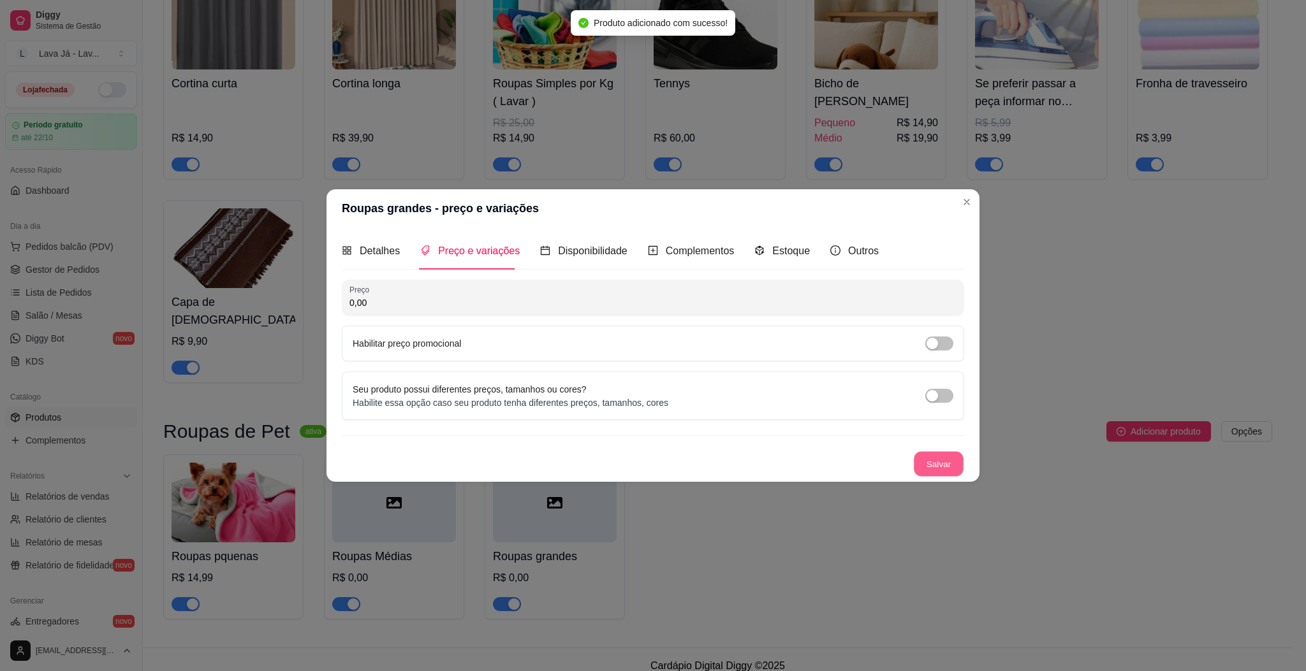
click at [934, 469] on button "Salvar" at bounding box center [938, 463] width 50 height 25
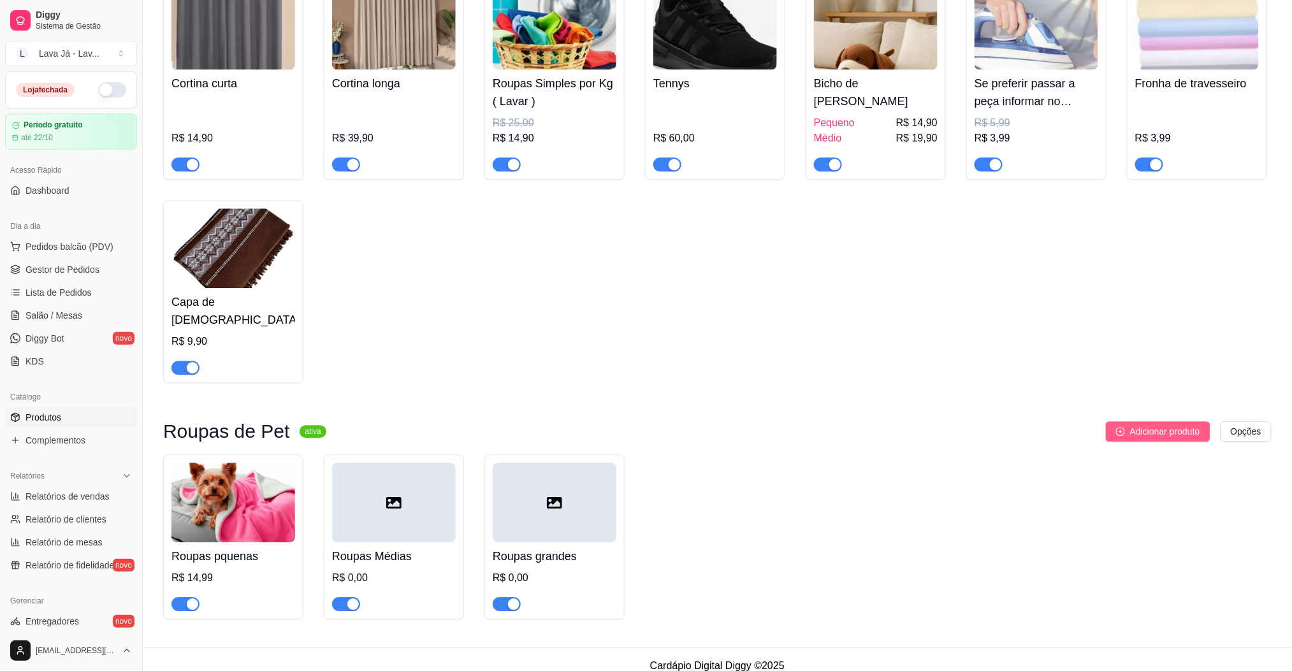
click at [1165, 425] on span "Adicionar produto" at bounding box center [1165, 432] width 70 height 14
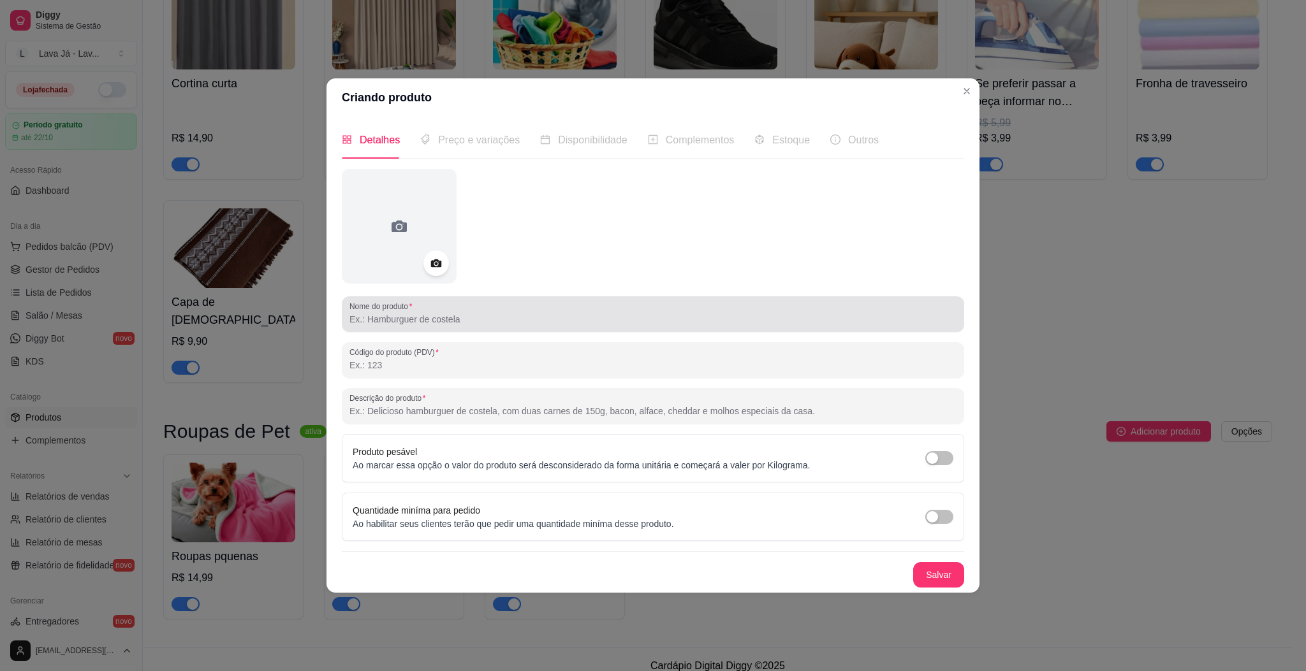
click at [434, 319] on input "Nome do produto" at bounding box center [652, 319] width 607 height 13
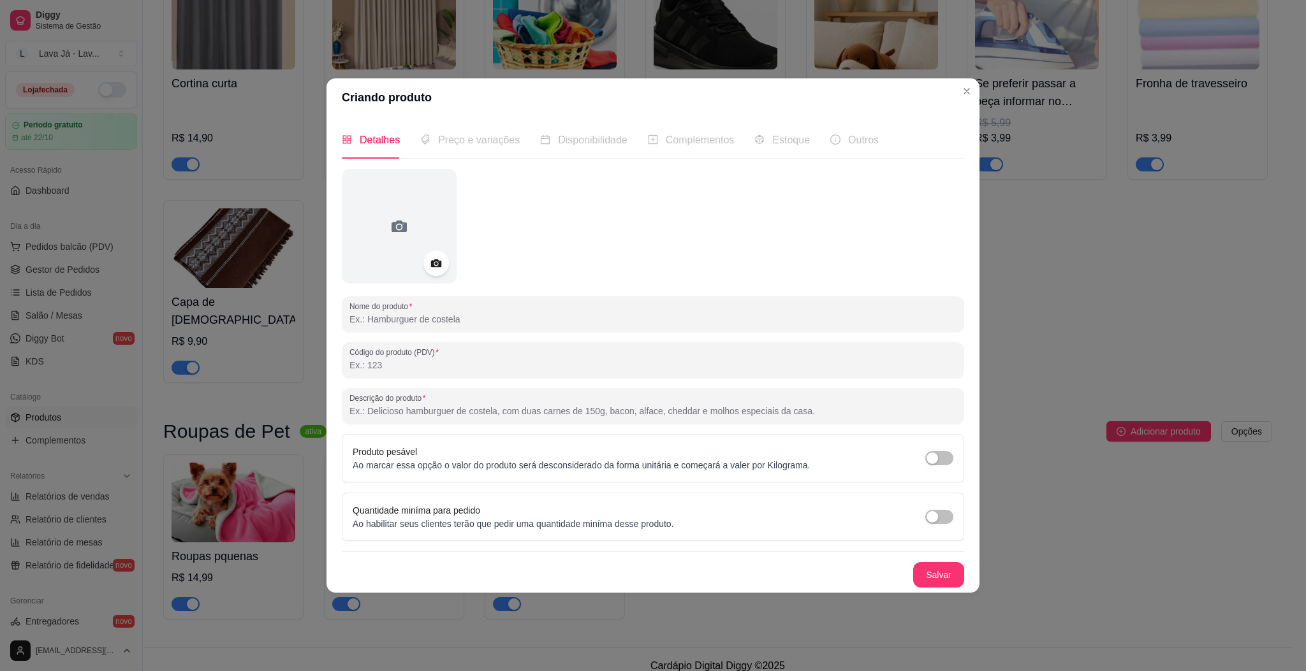
paste input "Cobertores / mantas"
type input "Cobertores / mantas"
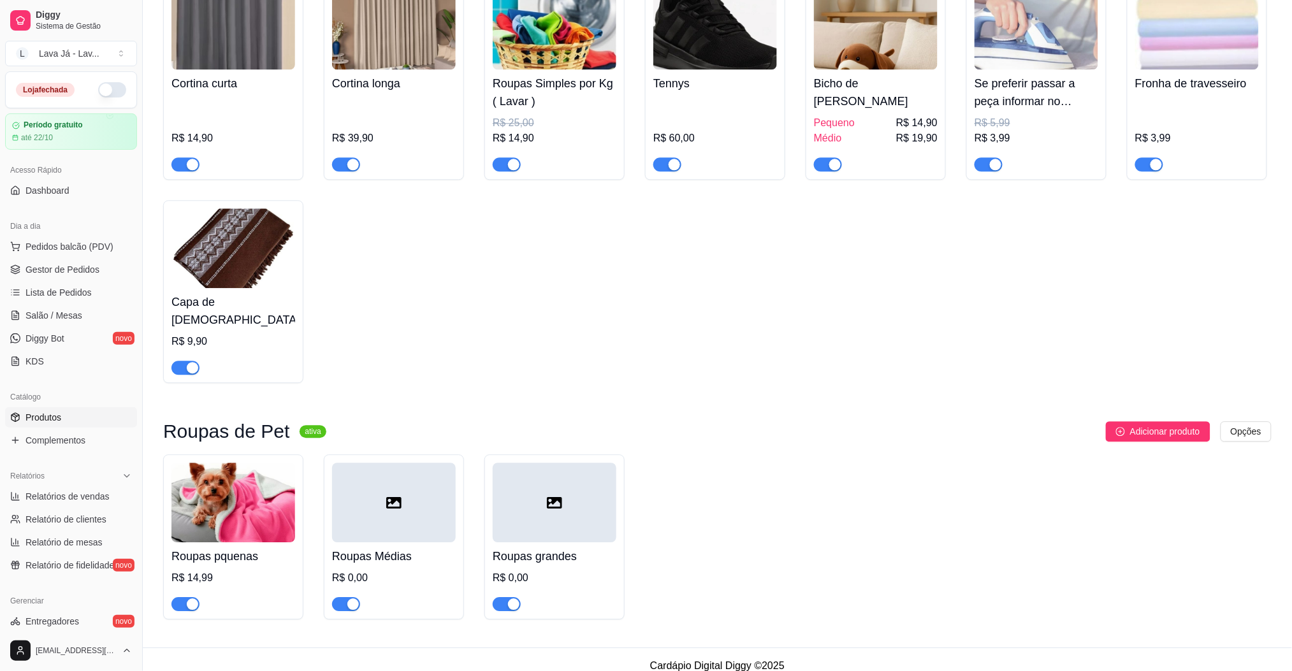
click at [1017, 421] on div "Adicionar produto Opções" at bounding box center [804, 431] width 935 height 20
click at [1159, 430] on div "Roupas de Pet ativa Adicionar produto Opções Roupas pquenas R$ 14,99 Roupas Méd…" at bounding box center [717, 520] width 1109 height 198
click at [1156, 425] on span "Adicionar produto" at bounding box center [1165, 432] width 70 height 14
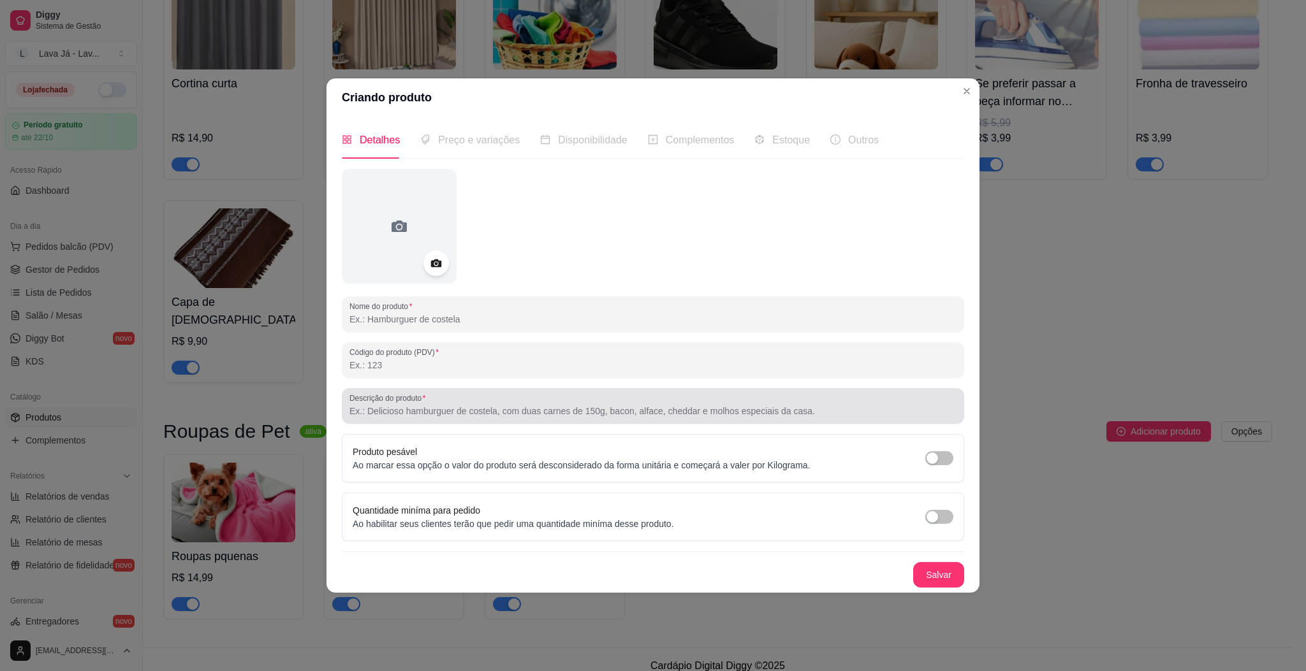
click at [468, 415] on input "Descrição do produto" at bounding box center [652, 411] width 607 height 13
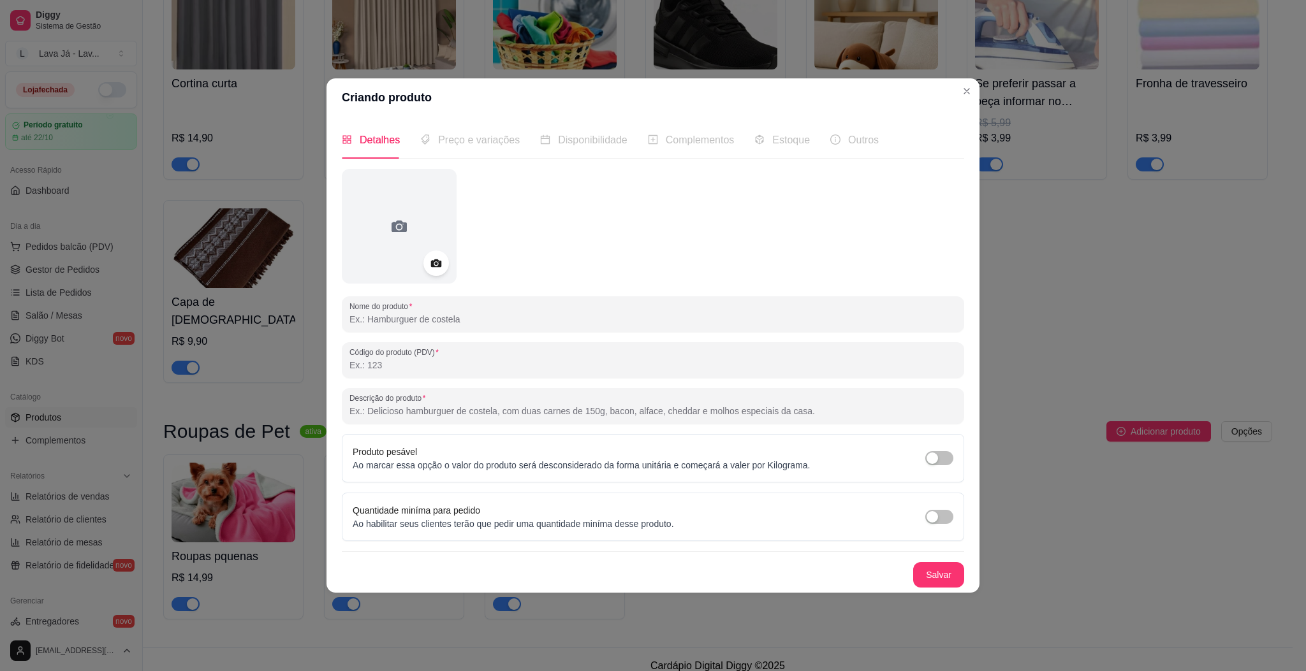
paste input "Cobertores de cama ou roupinhas volumosas"
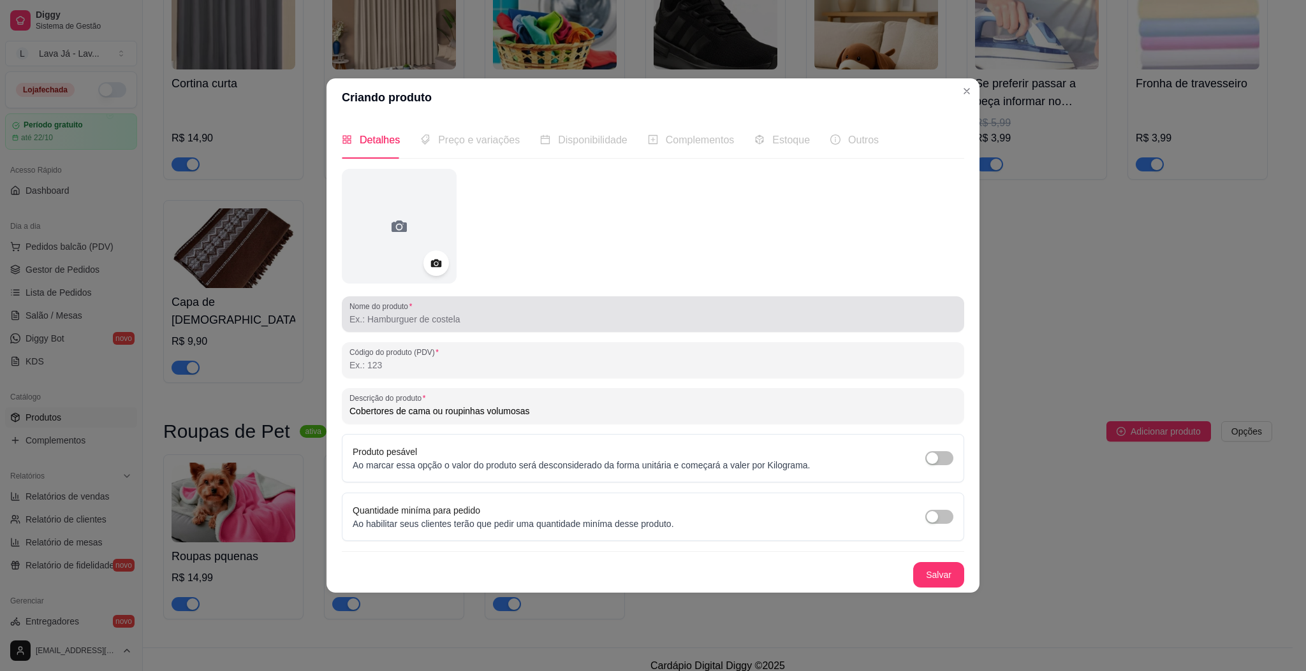
type input "Cobertores de cama ou roupinhas volumosas"
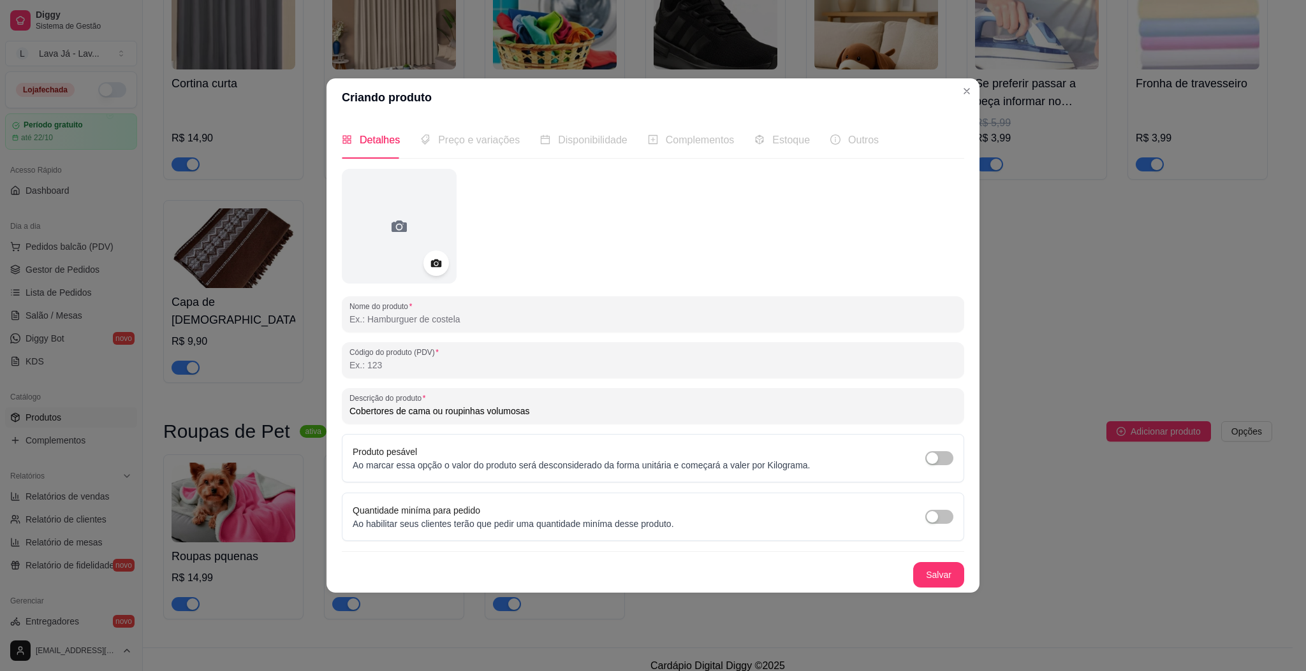
click at [524, 318] on input "Nome do produto" at bounding box center [652, 319] width 607 height 13
type input "Cobertores/Mantas"
click at [936, 567] on button "Salvar" at bounding box center [938, 574] width 50 height 25
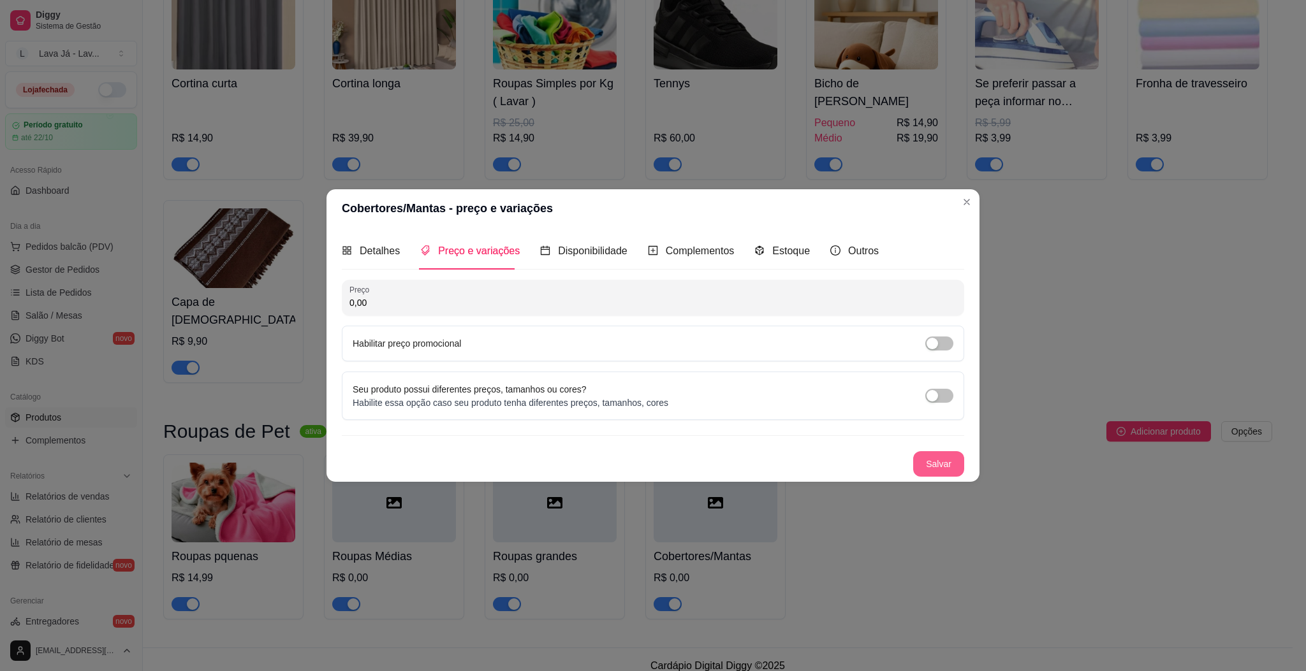
click at [952, 465] on button "Salvar" at bounding box center [938, 463] width 51 height 25
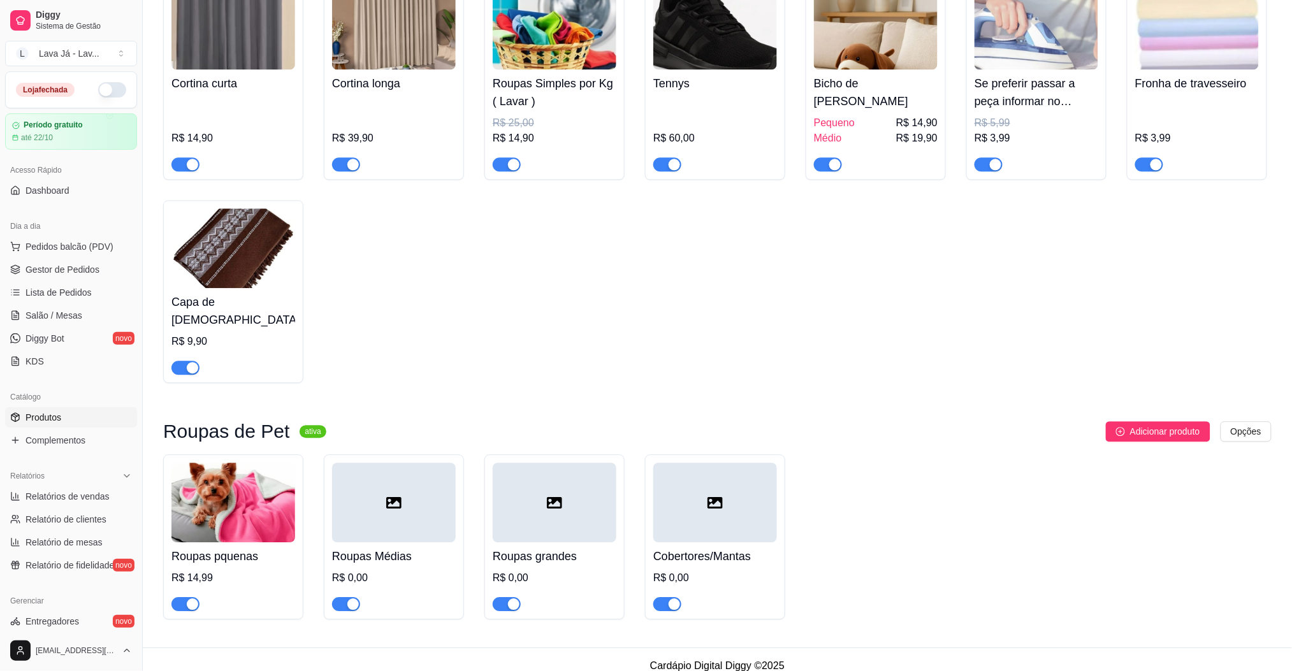
click at [229, 493] on img at bounding box center [233, 503] width 124 height 80
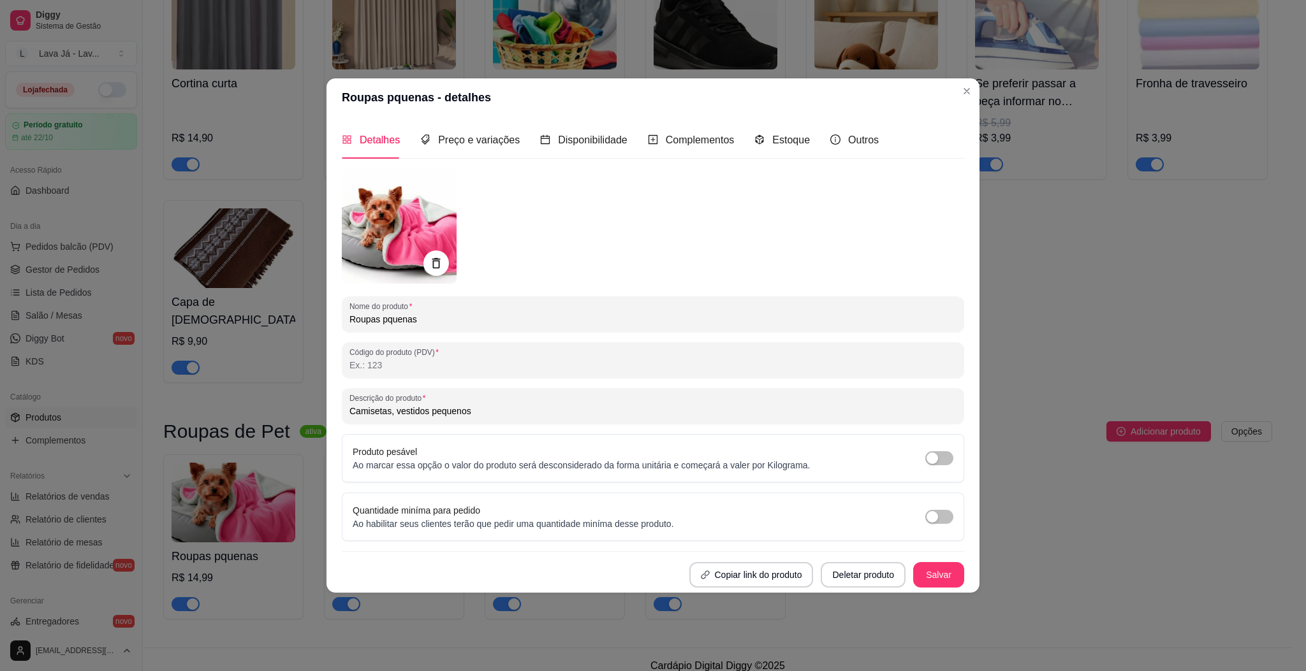
click at [389, 318] on input "Roupas pquenas" at bounding box center [652, 319] width 607 height 13
type input "Roupas peuenas"
click at [927, 583] on button "Salvar" at bounding box center [938, 574] width 51 height 25
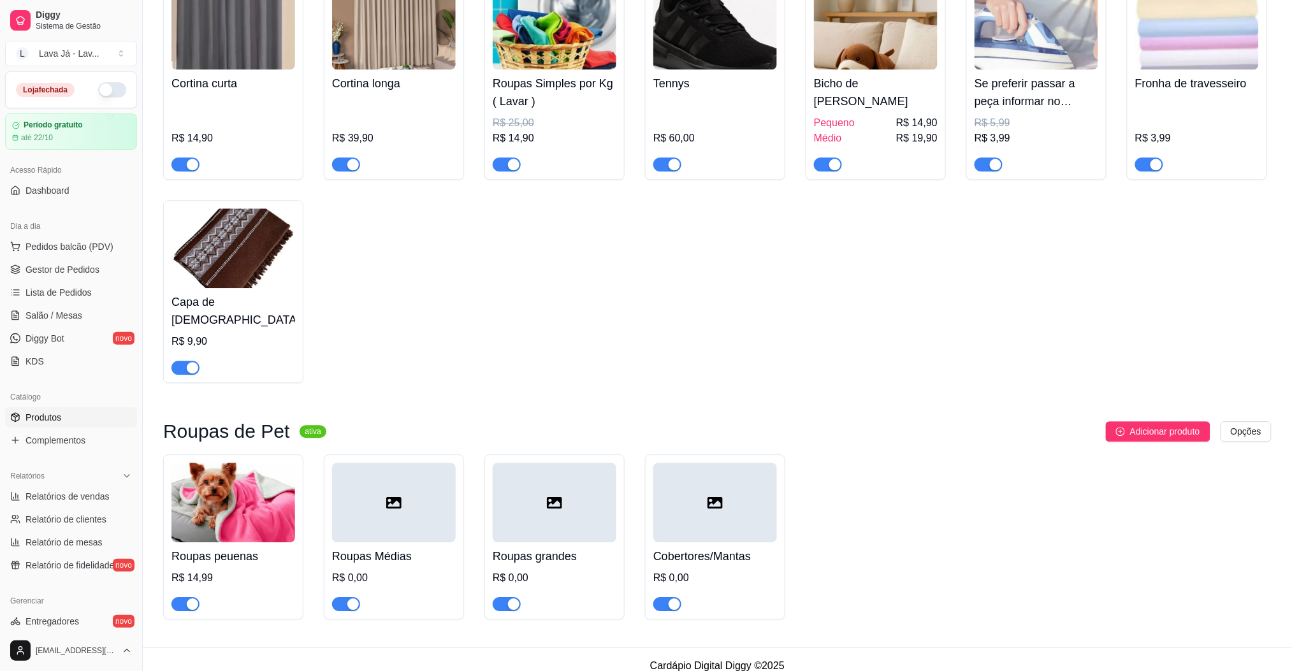
click at [401, 497] on icon at bounding box center [393, 502] width 15 height 11
click at [391, 495] on icon at bounding box center [393, 502] width 15 height 15
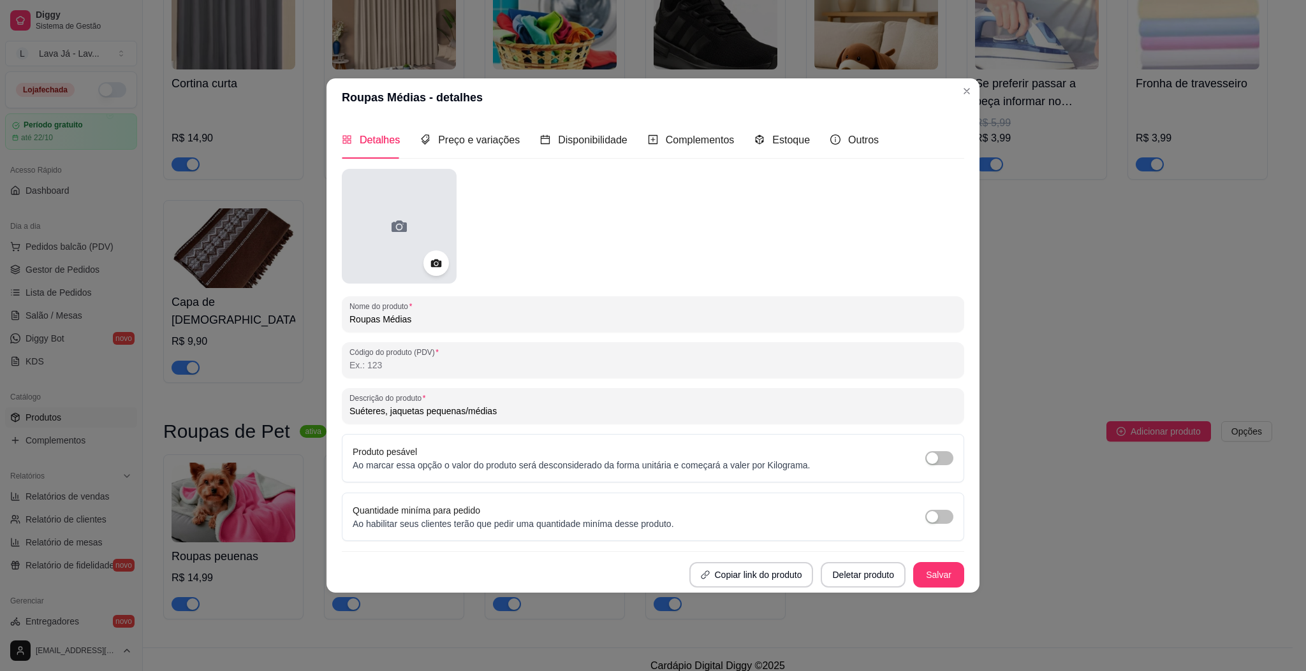
click at [400, 217] on icon at bounding box center [399, 226] width 20 height 20
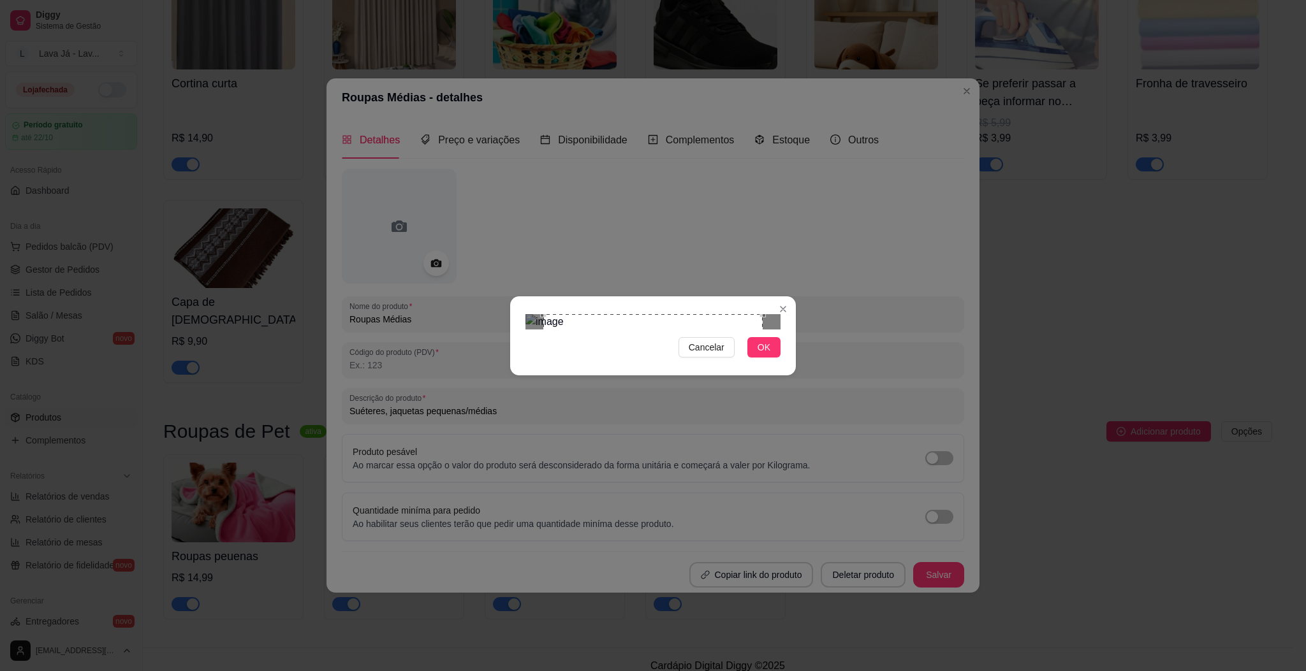
click at [507, 427] on div "Cancelar OK" at bounding box center [653, 335] width 1306 height 671
click at [811, 417] on div "Cancelar OK" at bounding box center [653, 335] width 1306 height 671
click at [605, 426] on div "Use the arrow keys to move the crop selection area" at bounding box center [670, 423] width 219 height 219
click at [482, 472] on div "Cancelar OK" at bounding box center [653, 335] width 1306 height 671
click at [758, 399] on div "Use the arrow keys to move the crop selection area" at bounding box center [650, 423] width 219 height 219
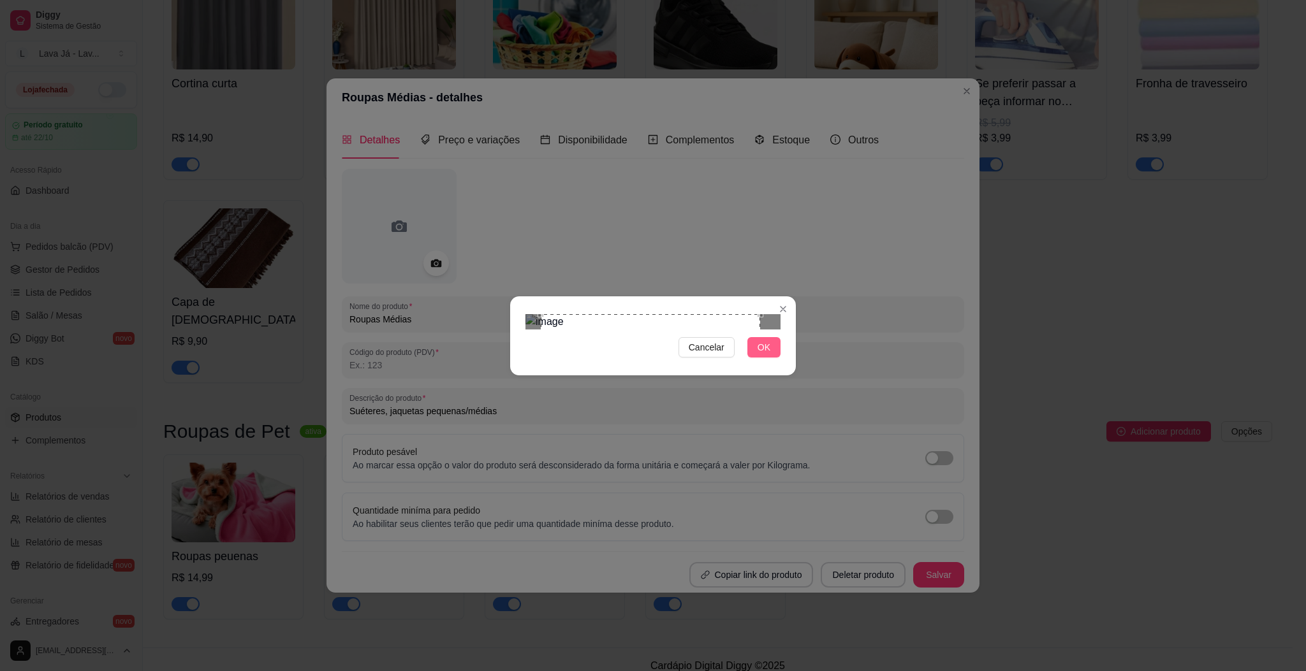
click at [760, 354] on span "OK" at bounding box center [763, 347] width 13 height 14
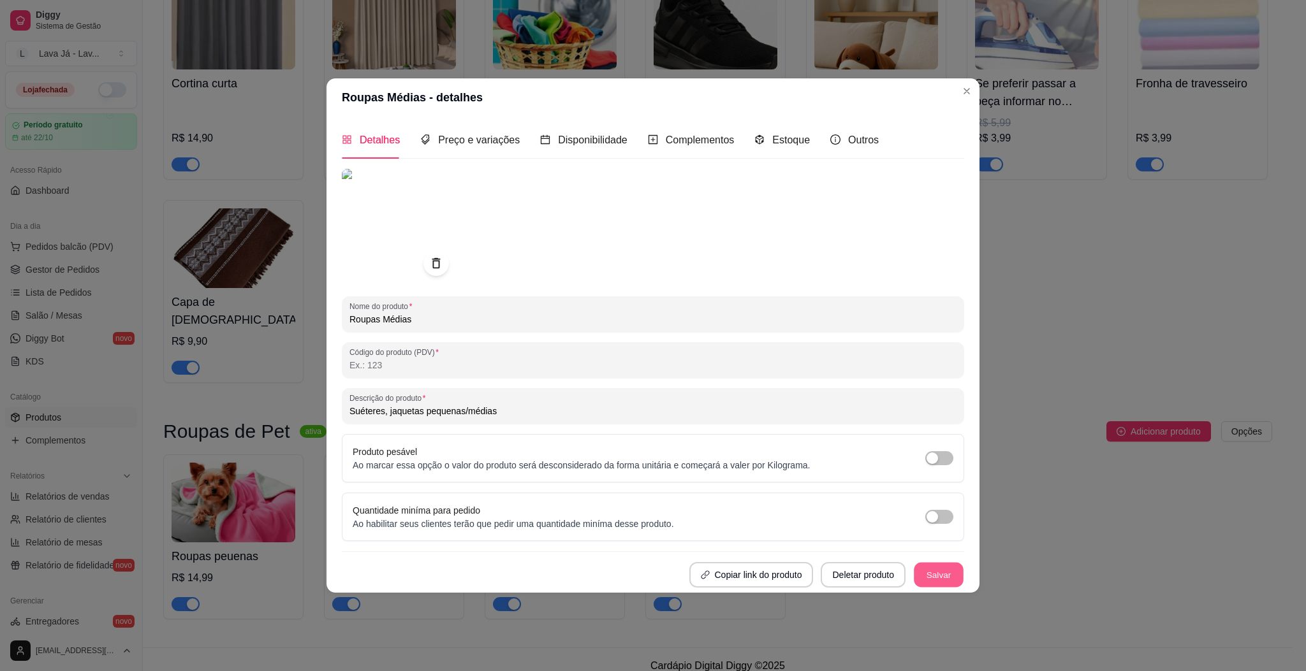
click at [956, 572] on button "Salvar" at bounding box center [938, 574] width 50 height 25
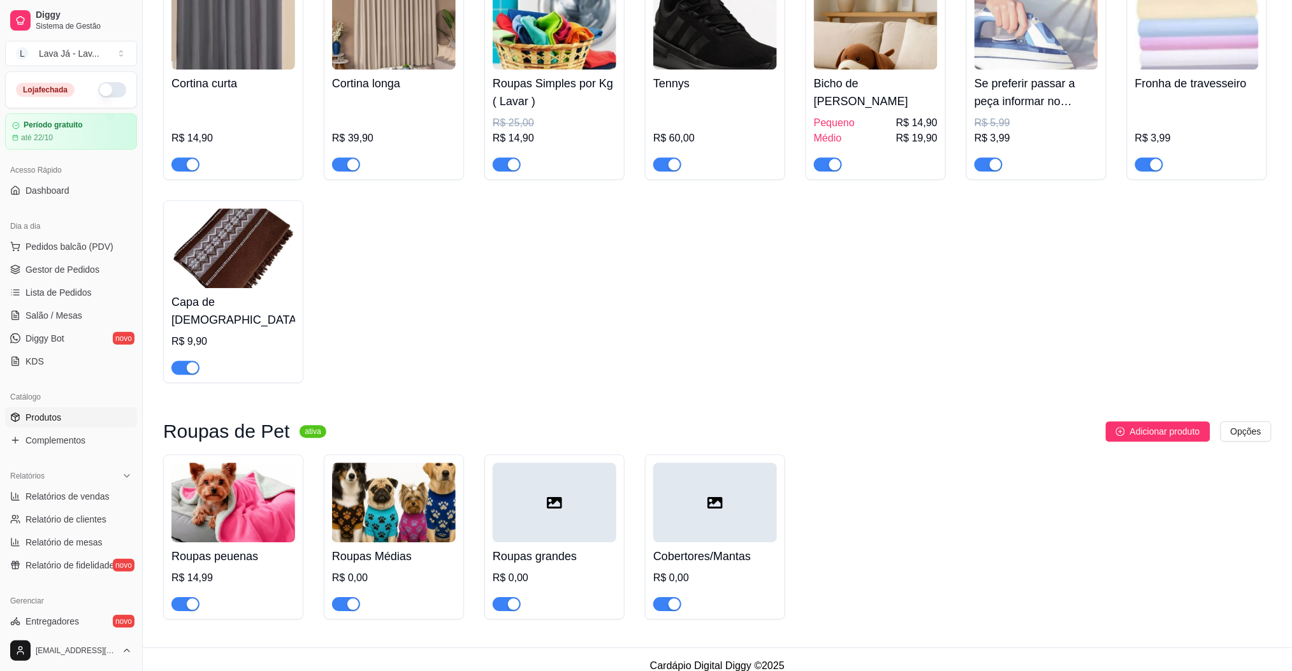
click at [527, 496] on div at bounding box center [555, 503] width 124 height 80
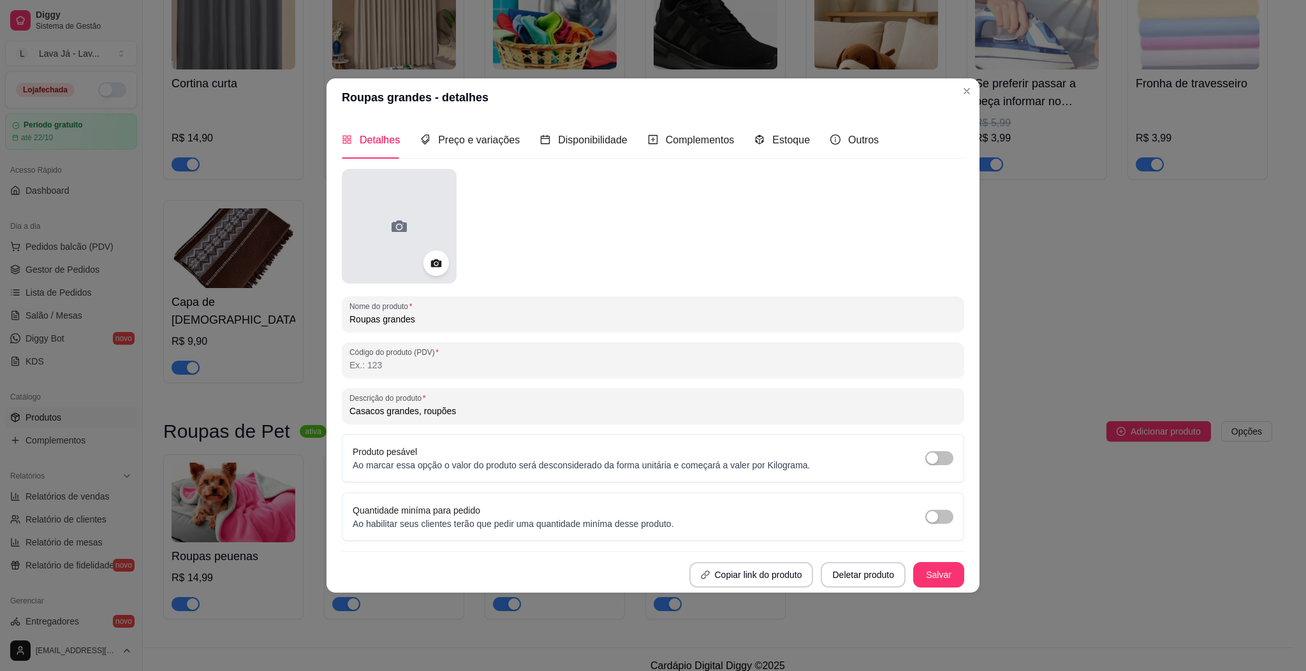
click at [404, 236] on icon at bounding box center [399, 226] width 20 height 20
click at [942, 572] on button "Salvar" at bounding box center [938, 574] width 51 height 25
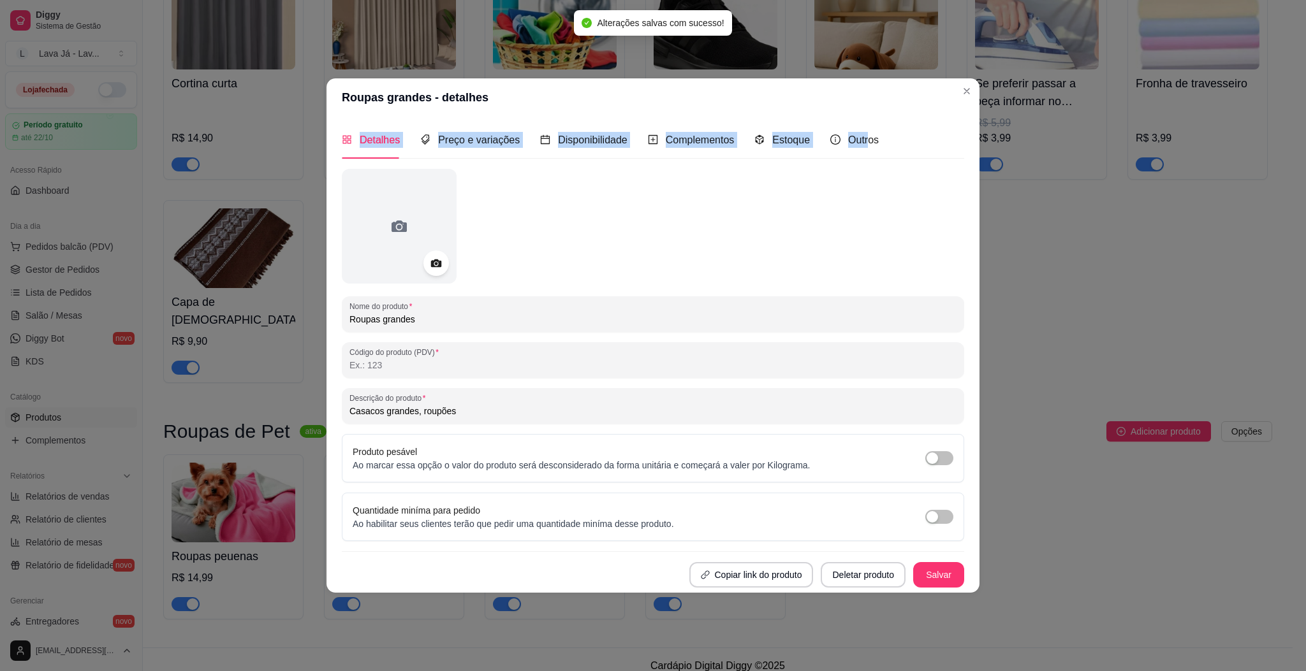
drag, startPoint x: 608, startPoint y: 94, endPoint x: 941, endPoint y: 92, distance: 332.8
click at [866, 133] on section "Roupas grandes - detalhes Detalhes Preço e variações Disponibilidade Complement…" at bounding box center [652, 335] width 653 height 514
click at [976, 87] on header "Roupas grandes - detalhes" at bounding box center [652, 97] width 653 height 38
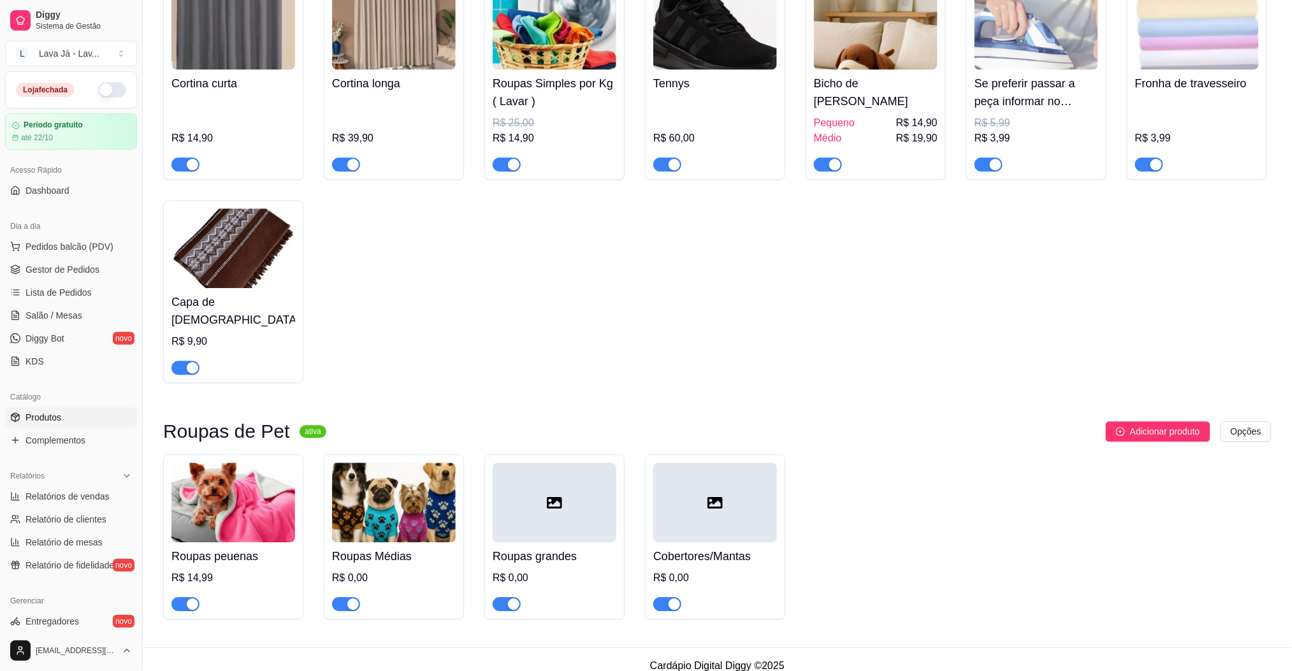
click at [570, 467] on div at bounding box center [555, 503] width 124 height 80
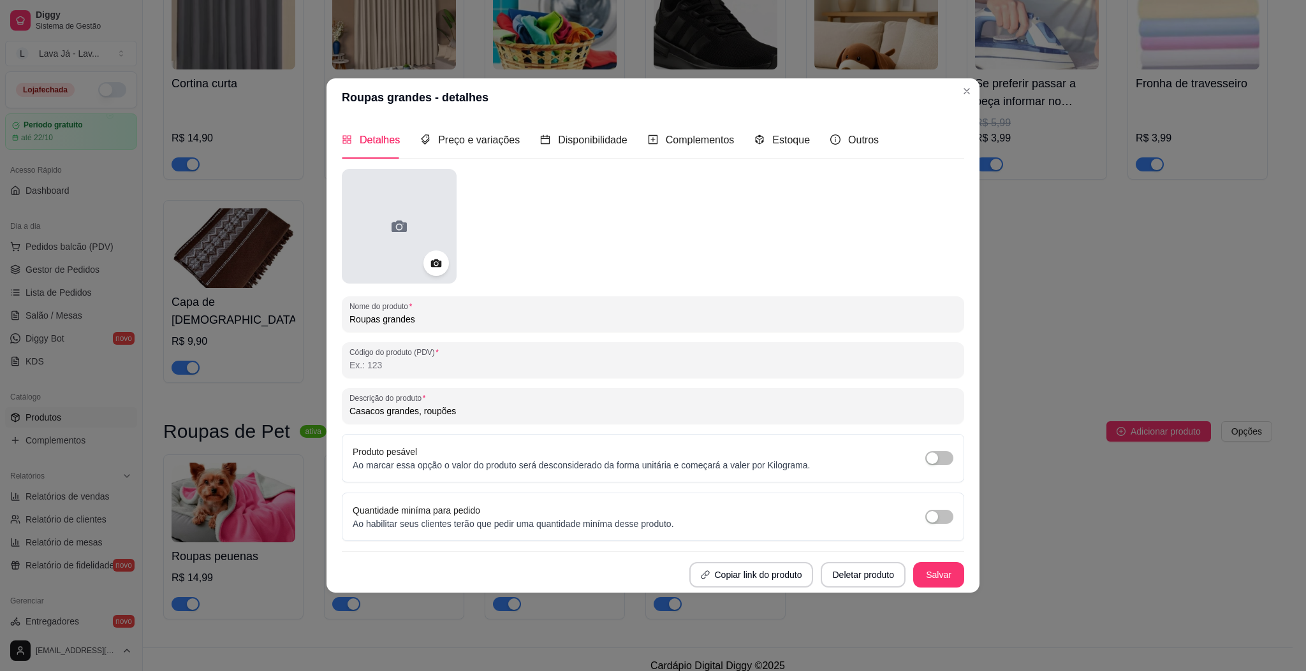
click at [386, 226] on div at bounding box center [399, 226] width 115 height 115
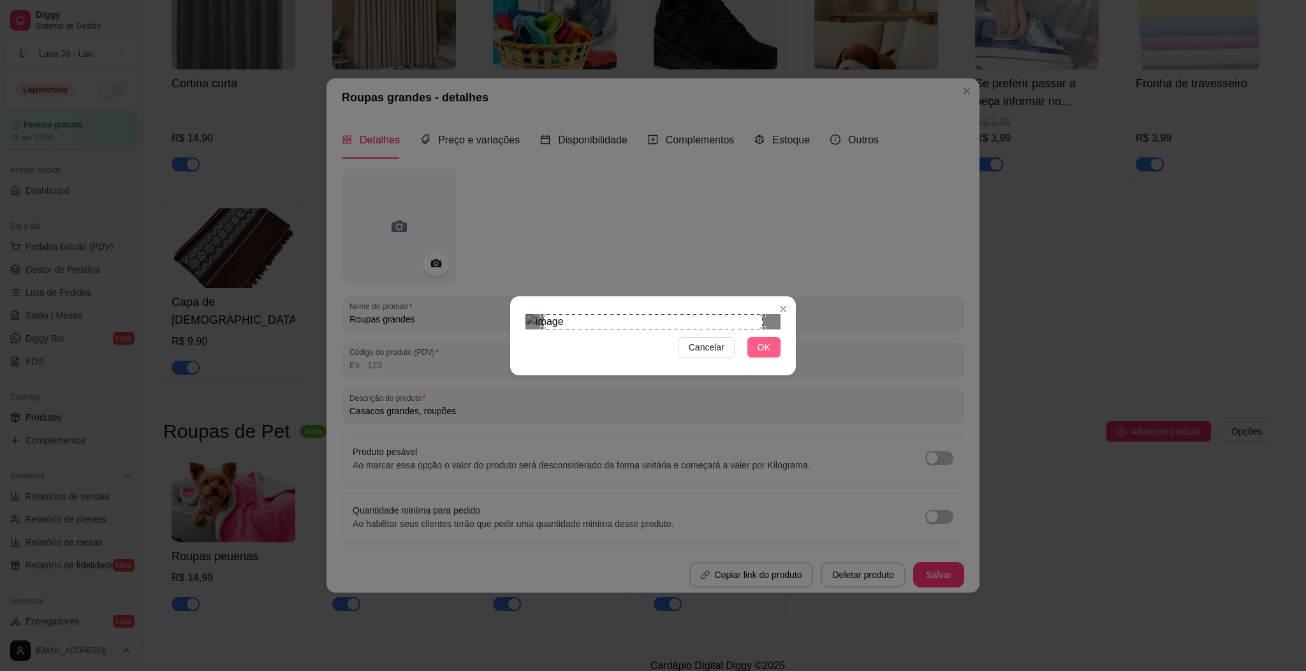
click at [769, 354] on span "OK" at bounding box center [763, 347] width 13 height 14
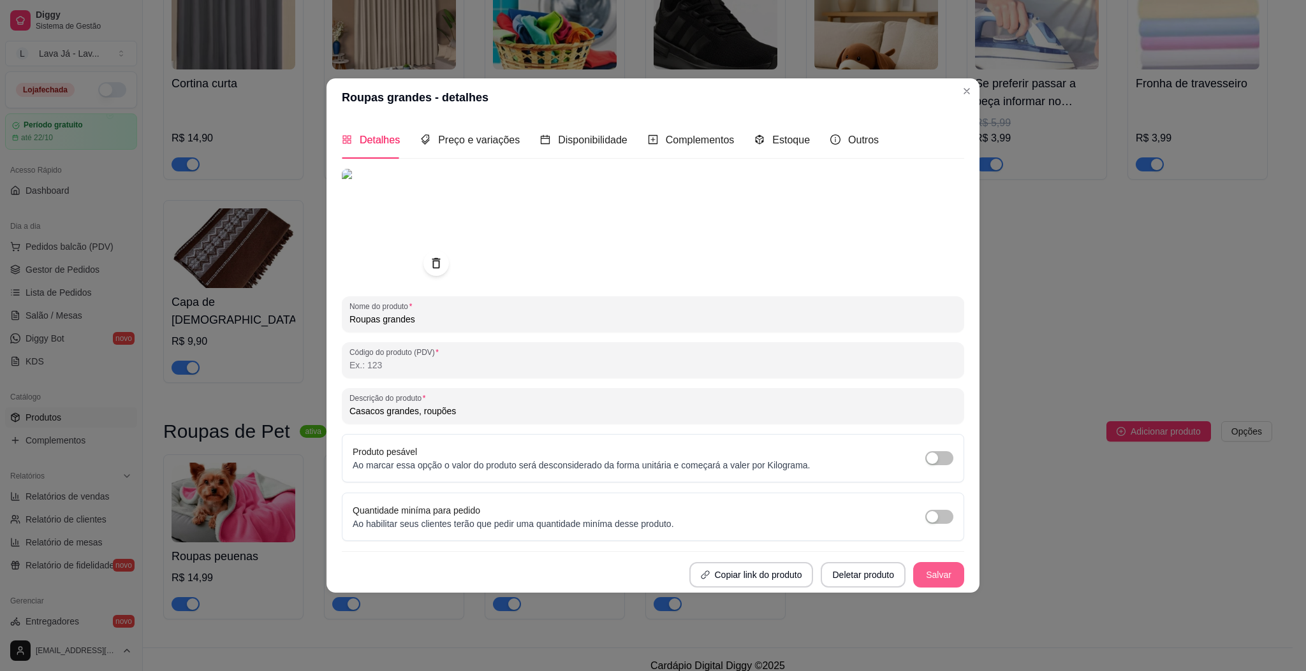
click at [931, 574] on button "Salvar" at bounding box center [938, 574] width 51 height 25
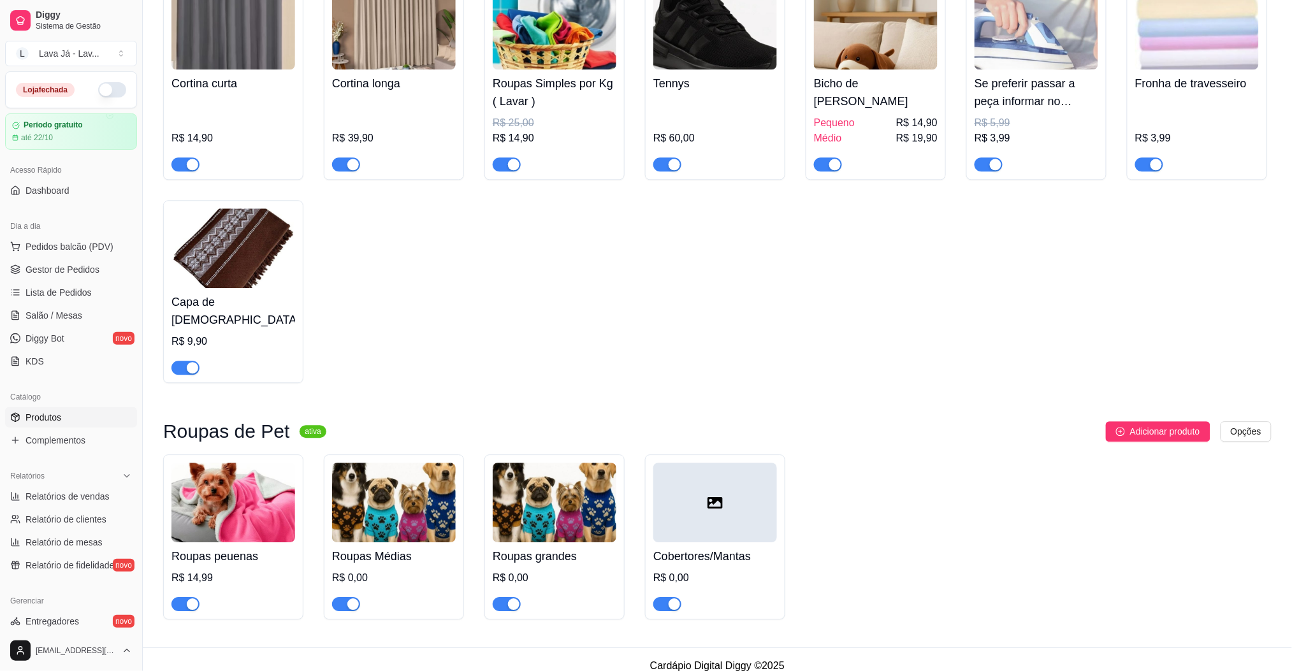
click at [708, 496] on icon at bounding box center [715, 502] width 15 height 15
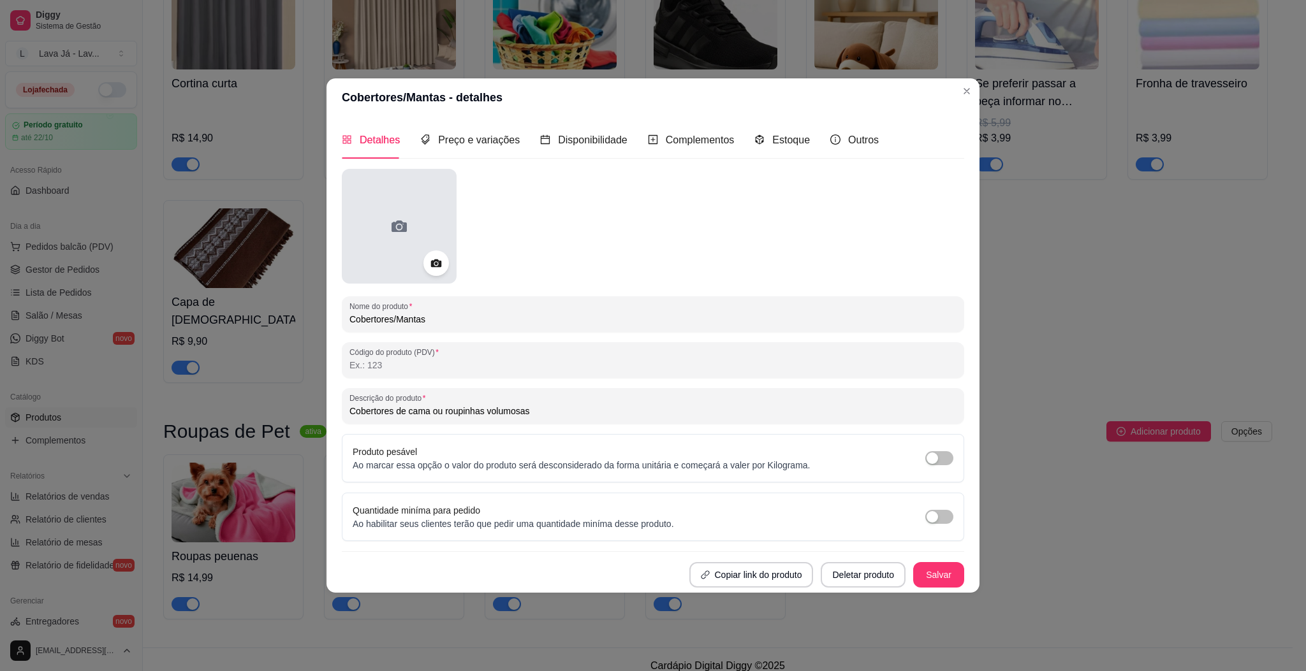
click at [393, 209] on div at bounding box center [399, 226] width 115 height 115
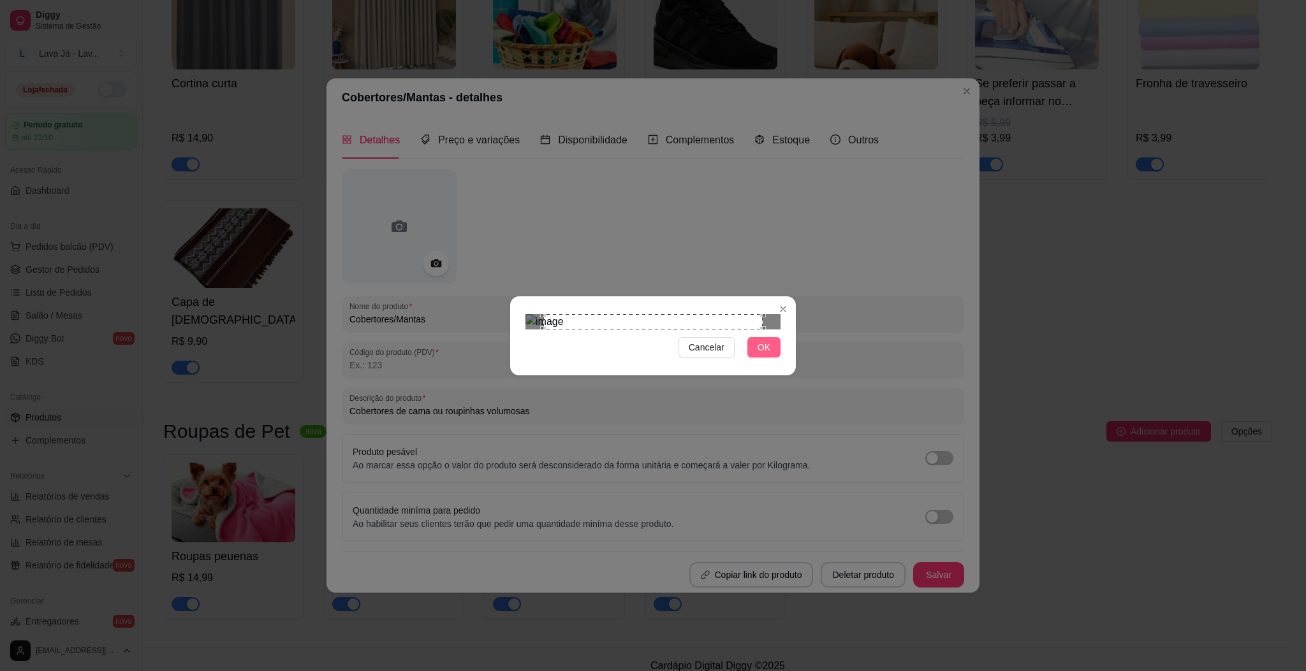
click at [765, 354] on span "OK" at bounding box center [763, 347] width 13 height 14
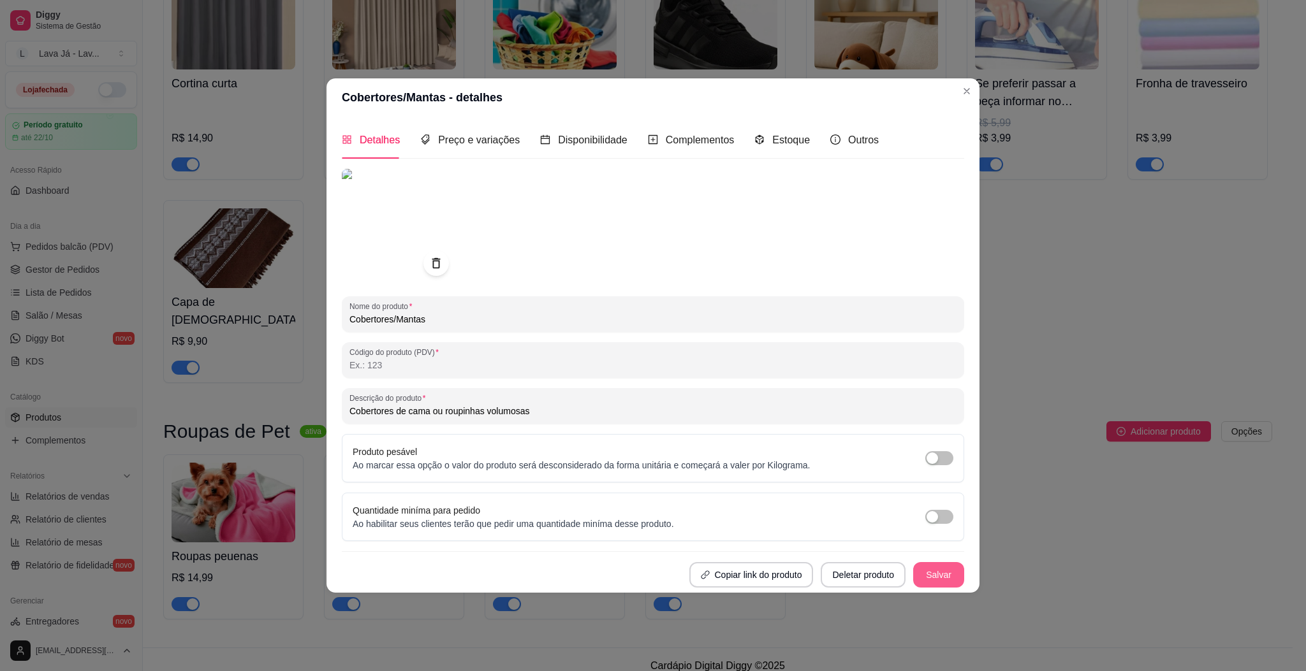
click at [933, 574] on button "Salvar" at bounding box center [938, 574] width 51 height 25
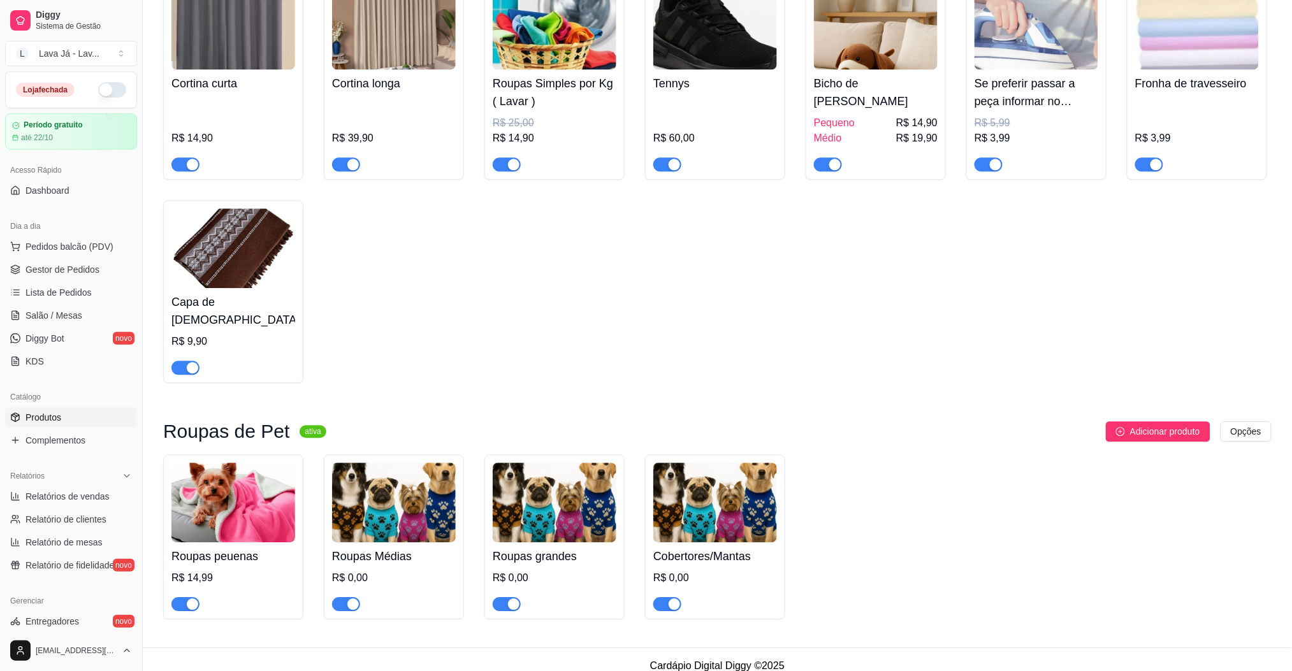
click at [223, 498] on img at bounding box center [233, 503] width 124 height 80
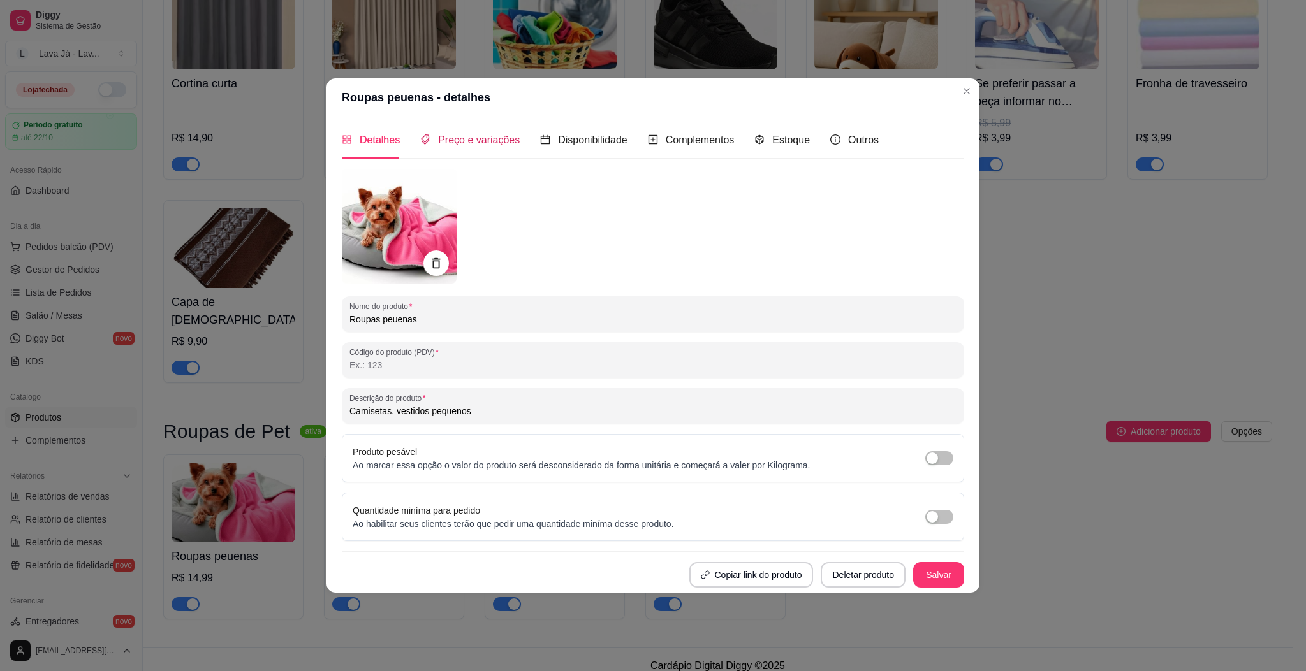
click at [482, 142] on span "Preço e variações" at bounding box center [479, 140] width 82 height 11
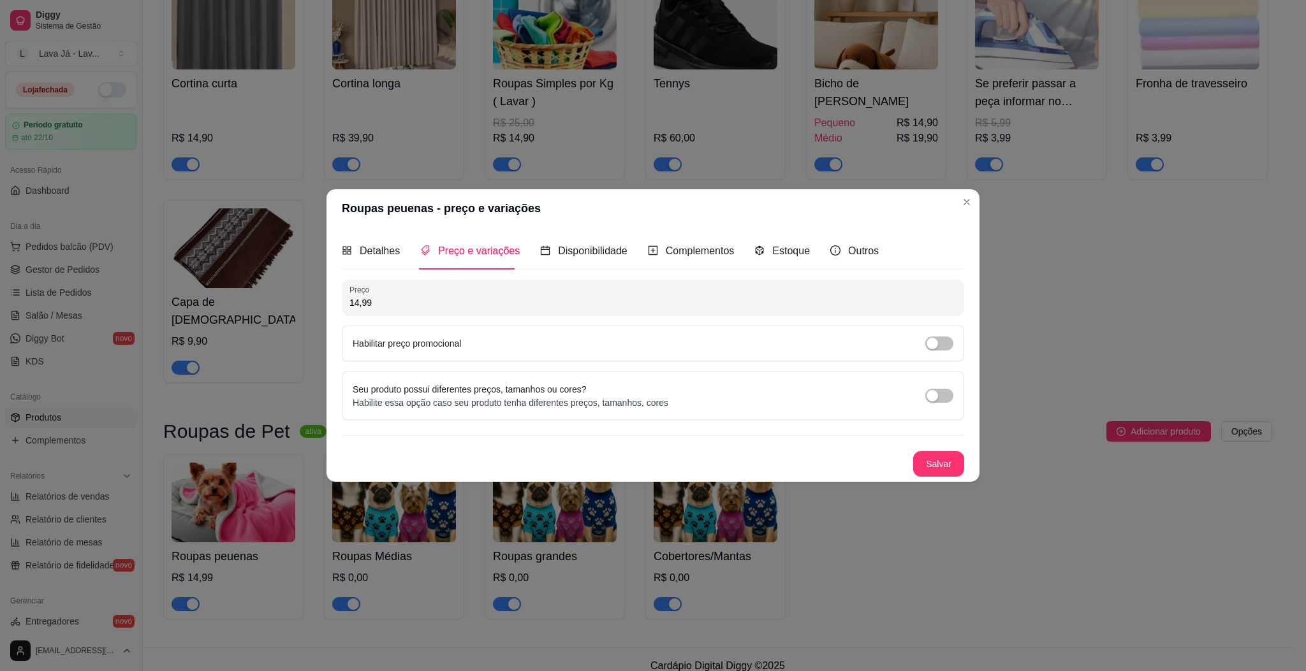
drag, startPoint x: 422, startPoint y: 303, endPoint x: 334, endPoint y: 308, distance: 88.1
click at [334, 308] on div "Detalhes Preço e variações Disponibilidade Complementos Estoque Outros Nome do …" at bounding box center [652, 355] width 653 height 254
type input "0,00"
click at [928, 467] on button "Salvar" at bounding box center [938, 463] width 51 height 25
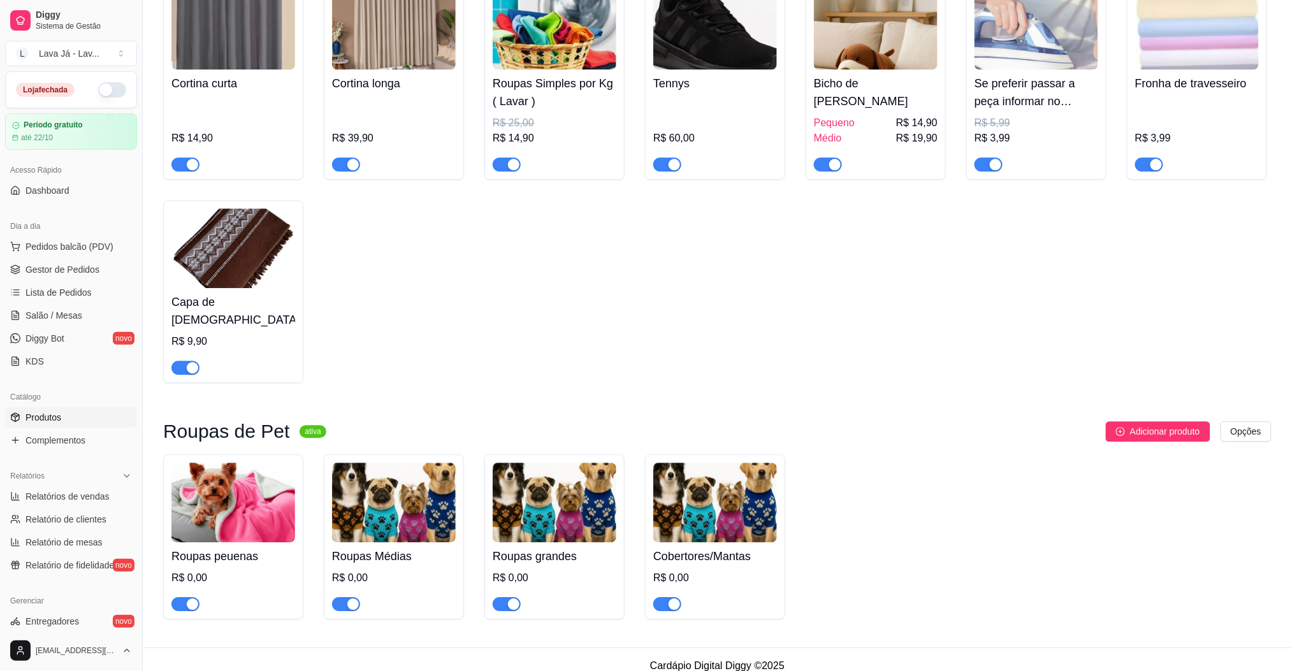
click at [218, 486] on img at bounding box center [233, 503] width 124 height 80
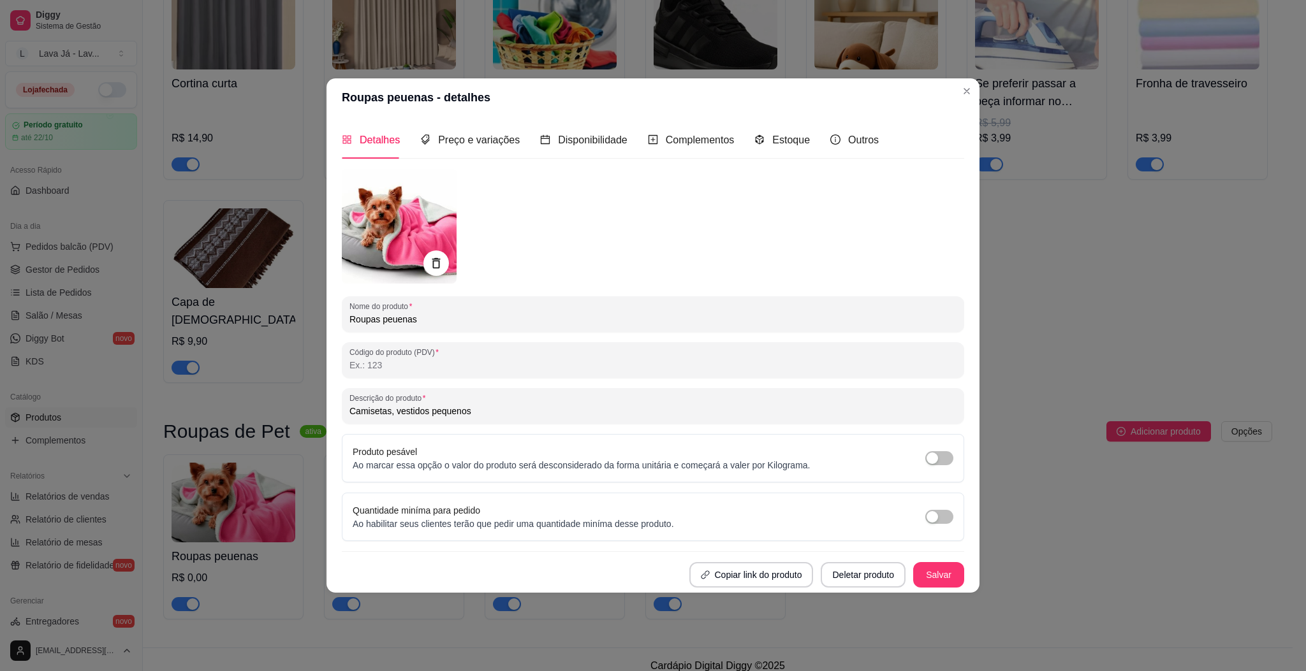
click at [426, 313] on input "Roupas peuenas" at bounding box center [652, 319] width 607 height 13
type input "Roupas pequenas"
click at [943, 568] on button "Salvar" at bounding box center [938, 574] width 50 height 25
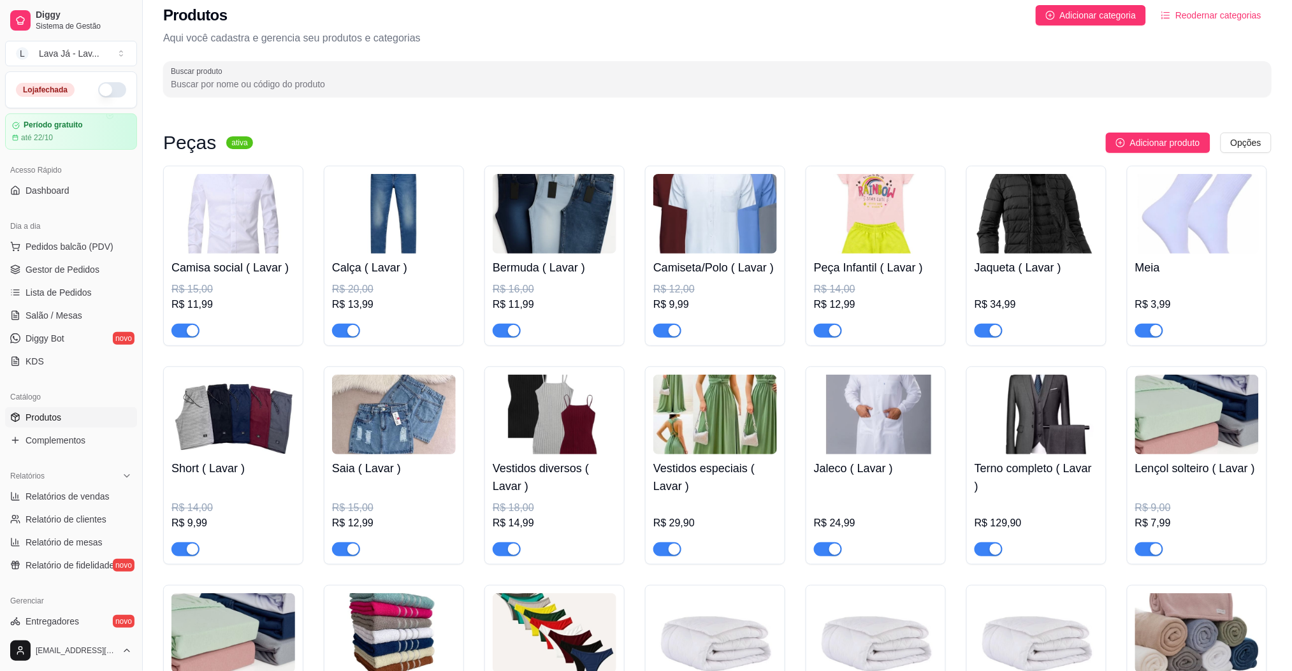
scroll to position [0, 0]
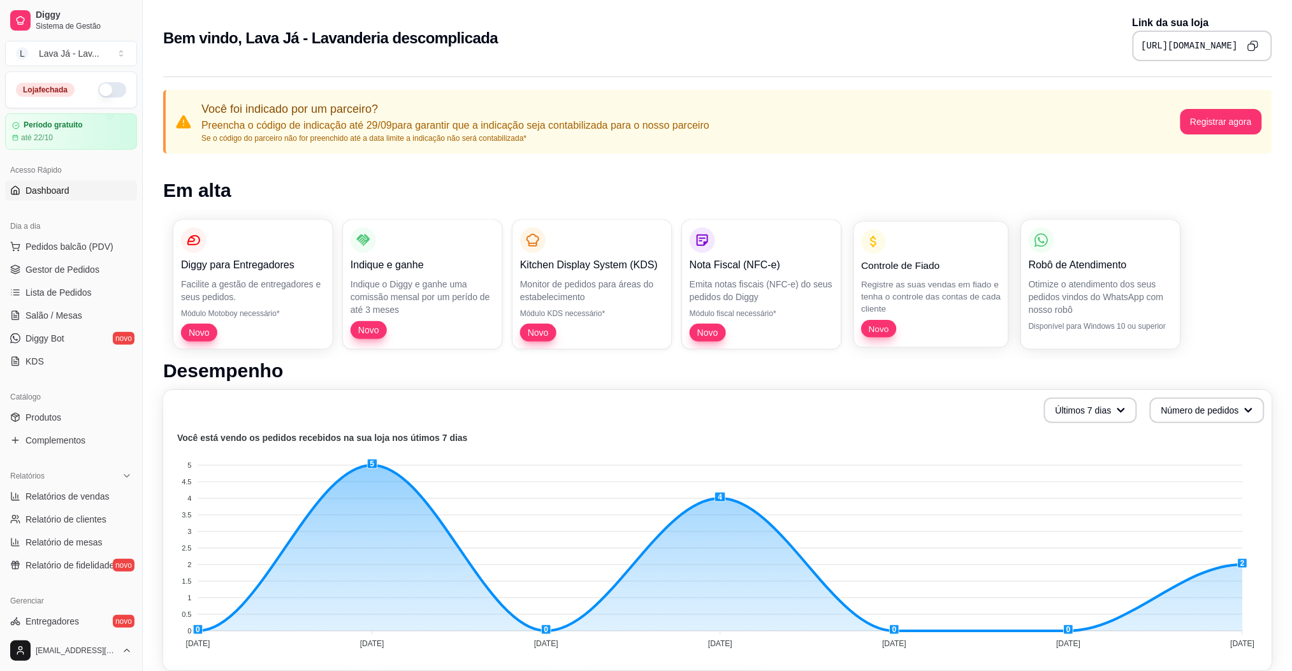
click at [932, 279] on p "Registre as suas vendas em fiado e tenha o controle das contas de cada cliente" at bounding box center [931, 296] width 140 height 37
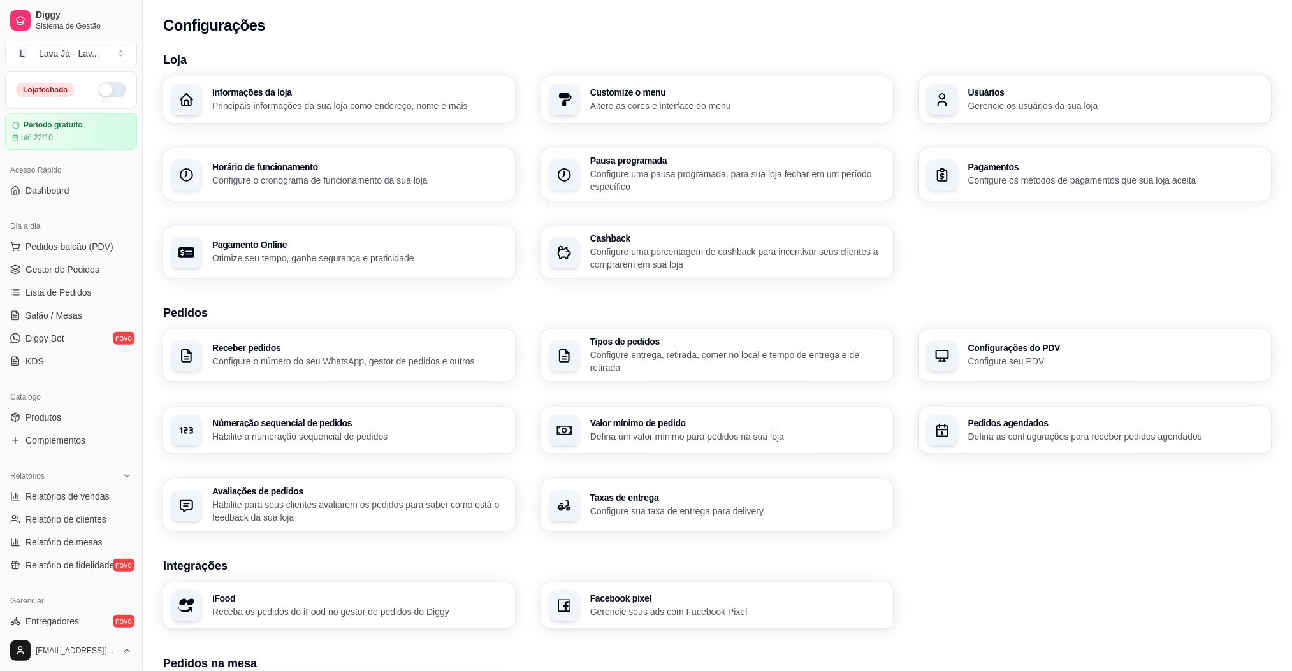
click at [1030, 539] on div "Loja Informações da loja Principais informações da sua loja como endereço, nome…" at bounding box center [717, 437] width 1109 height 773
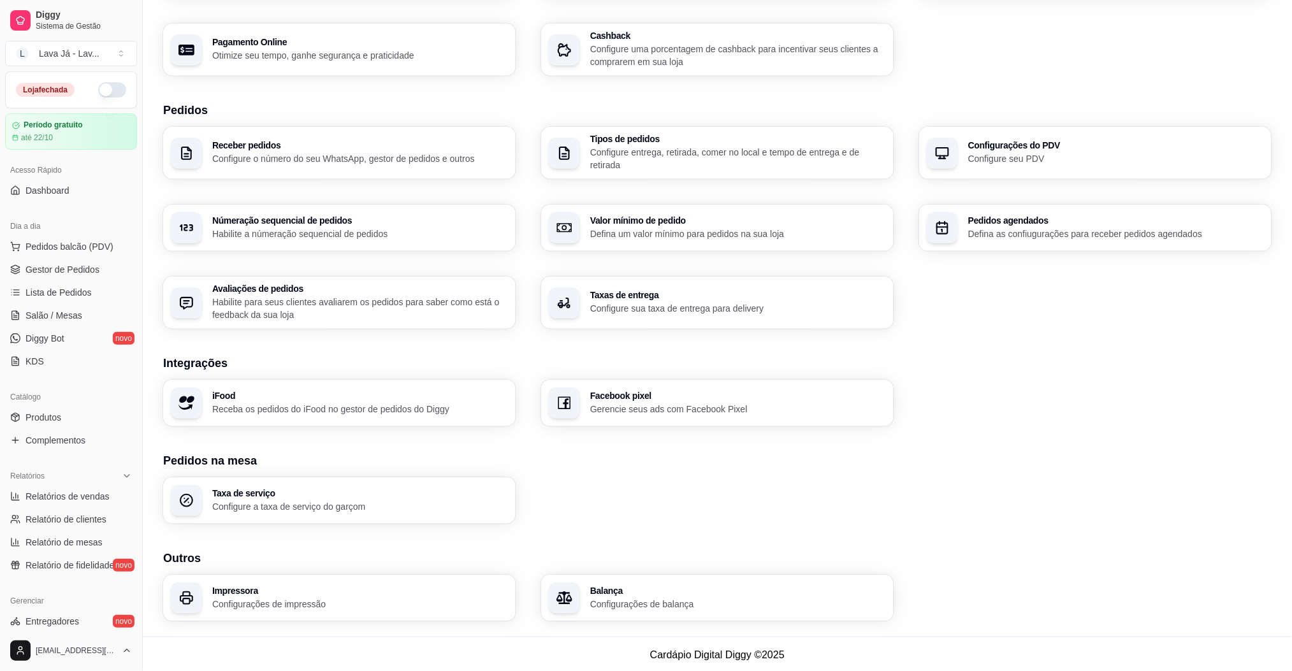
scroll to position [204, 0]
